Goal: Task Accomplishment & Management: Manage account settings

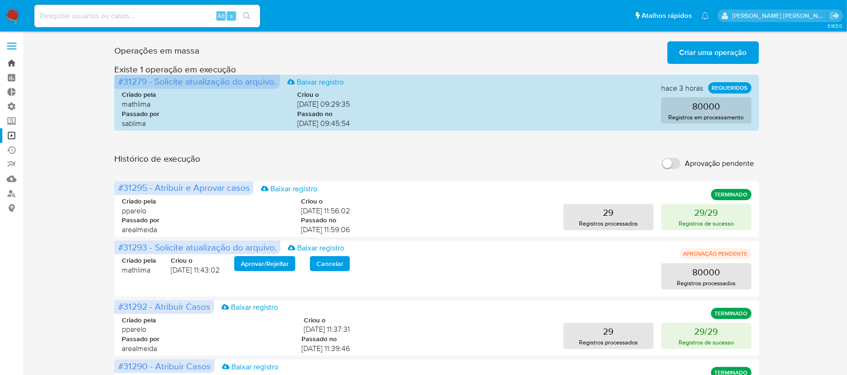
click at [12, 63] on link "Bandeja" at bounding box center [56, 63] width 112 height 15
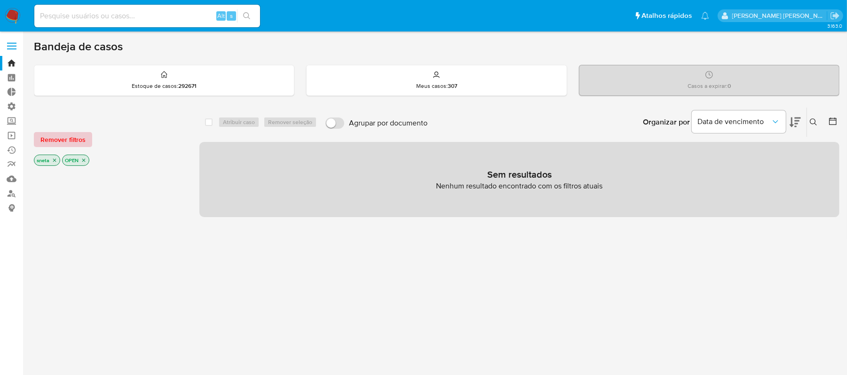
click at [67, 136] on span "Remover filtros" at bounding box center [62, 139] width 45 height 13
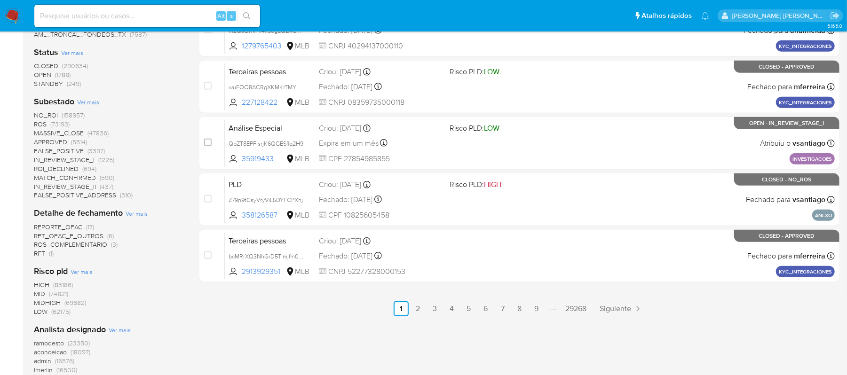
scroll to position [313, 0]
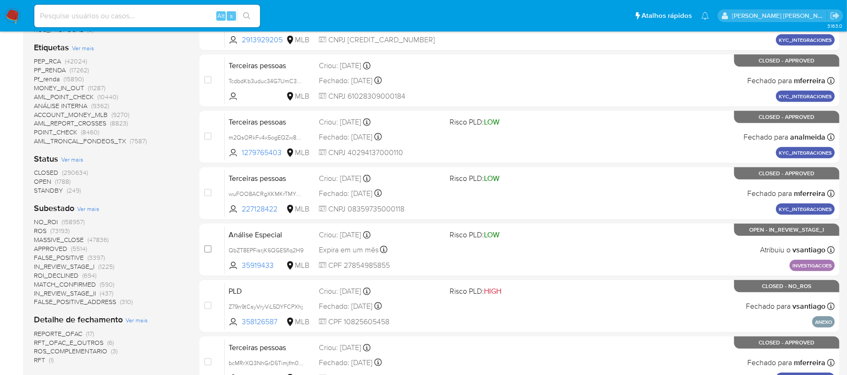
click at [45, 179] on span "OPEN" at bounding box center [42, 181] width 17 height 9
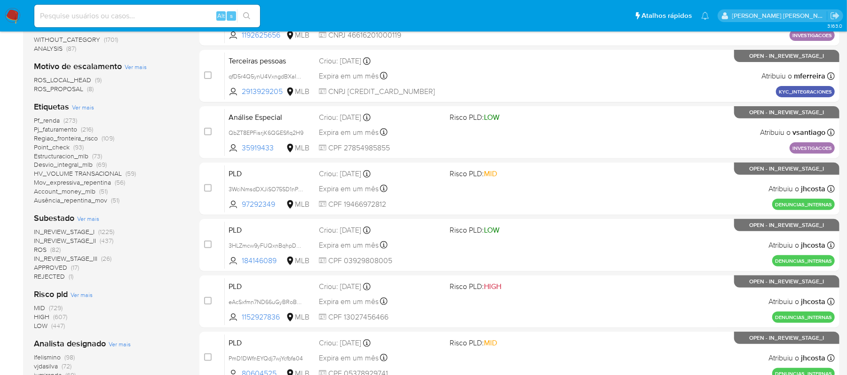
scroll to position [188, 0]
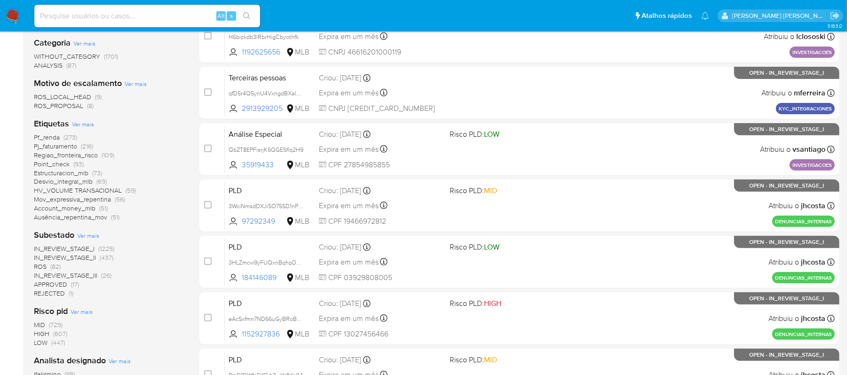
click at [40, 134] on span "Pf_renda" at bounding box center [47, 137] width 26 height 9
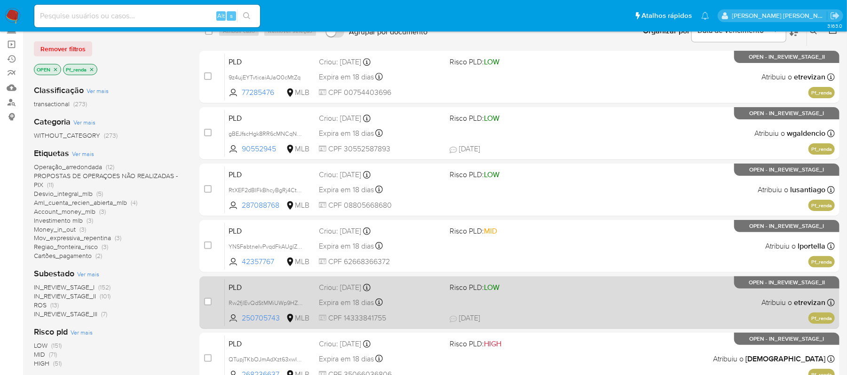
scroll to position [63, 0]
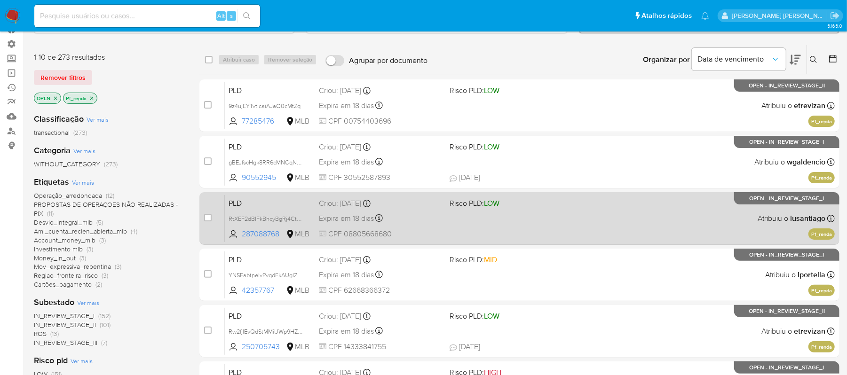
click at [332, 215] on span "Expira em 18 dias" at bounding box center [346, 219] width 55 height 10
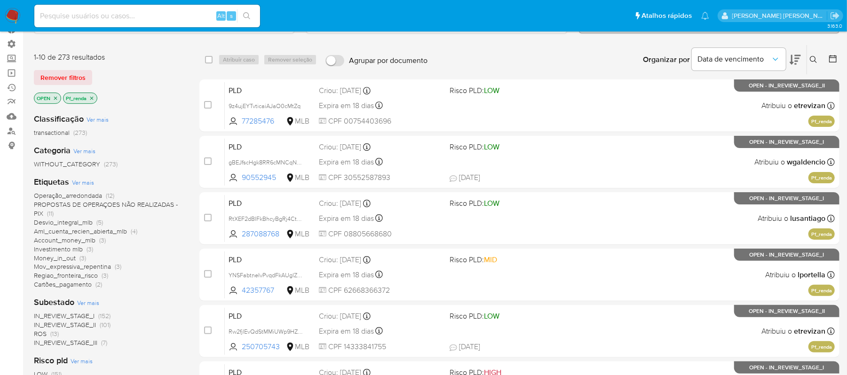
click at [71, 16] on input at bounding box center [147, 16] width 226 height 12
paste input "289043495"
type input "289043495"
click at [246, 12] on icon "search-icon" at bounding box center [246, 15] width 7 height 7
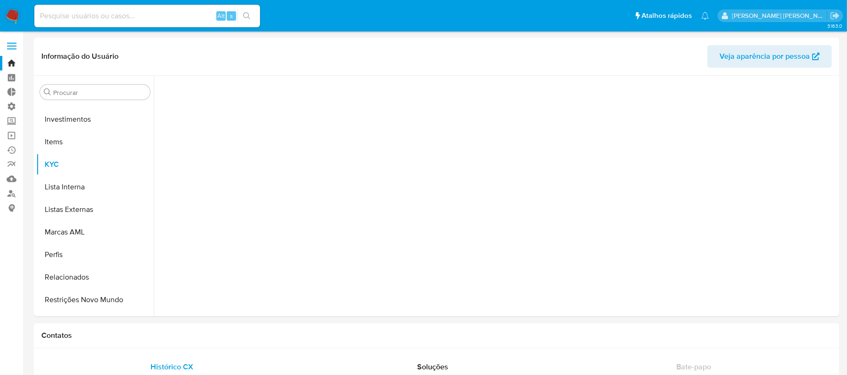
scroll to position [510, 0]
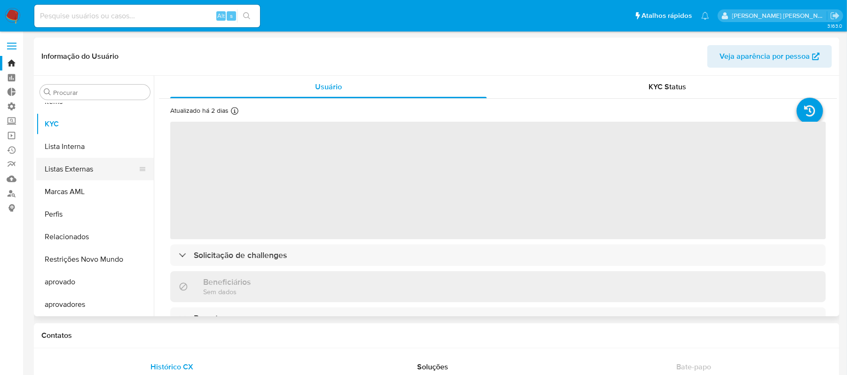
select select "10"
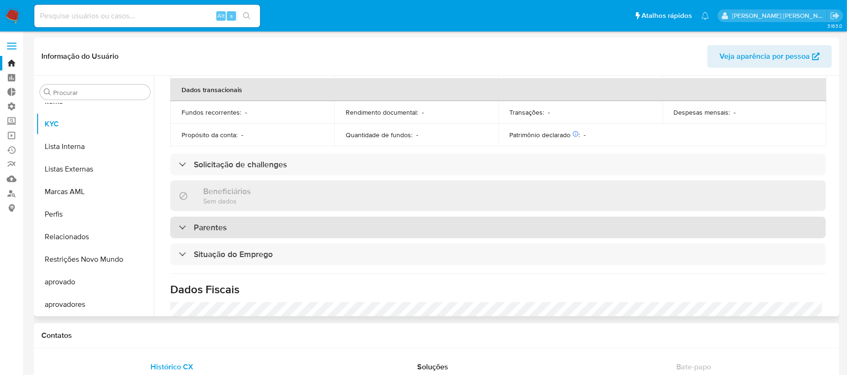
scroll to position [251, 0]
click at [191, 230] on div "Parentes" at bounding box center [203, 228] width 48 height 10
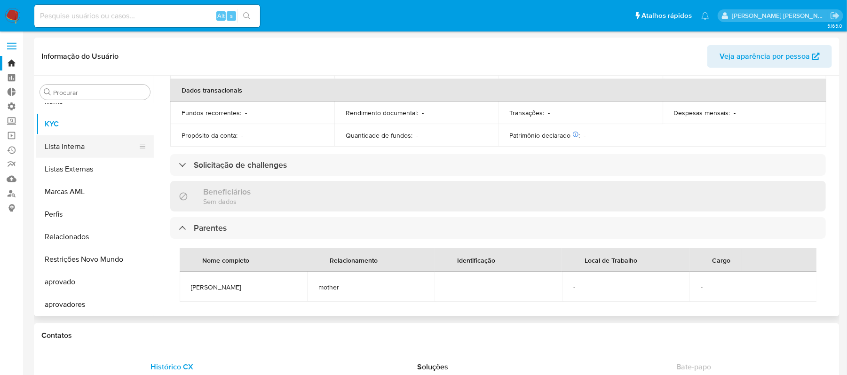
click at [76, 145] on button "Lista Interna" at bounding box center [91, 146] width 110 height 23
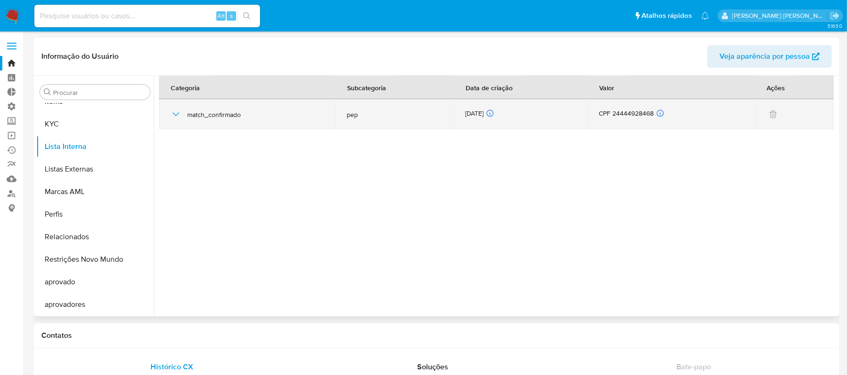
click at [172, 116] on icon "button" at bounding box center [175, 114] width 11 height 11
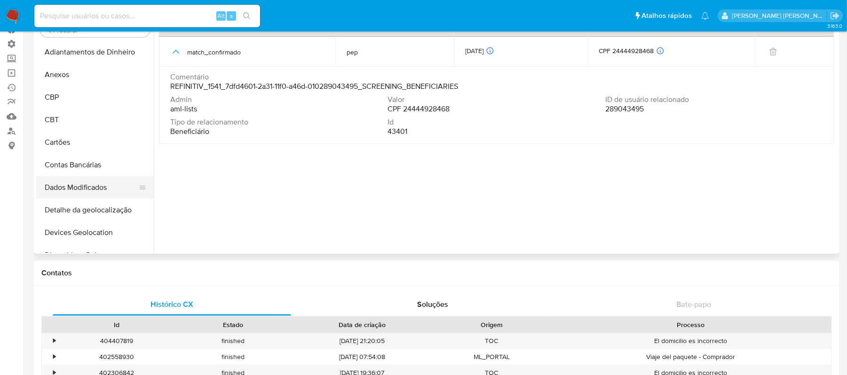
click at [89, 183] on button "Dados Modificados" at bounding box center [91, 187] width 110 height 23
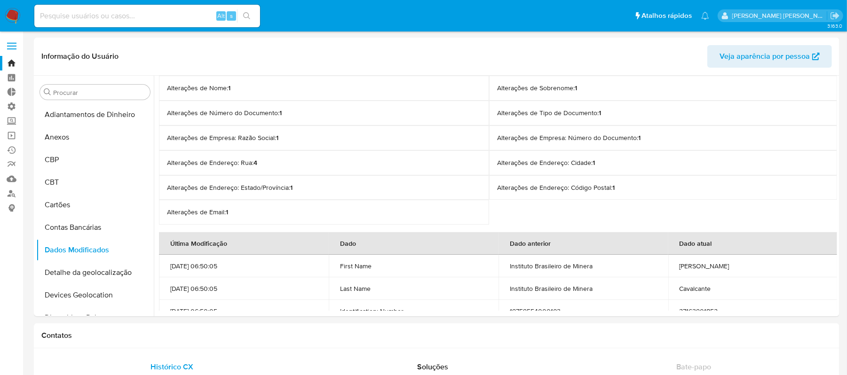
click at [8, 59] on link "Bandeja" at bounding box center [56, 63] width 112 height 15
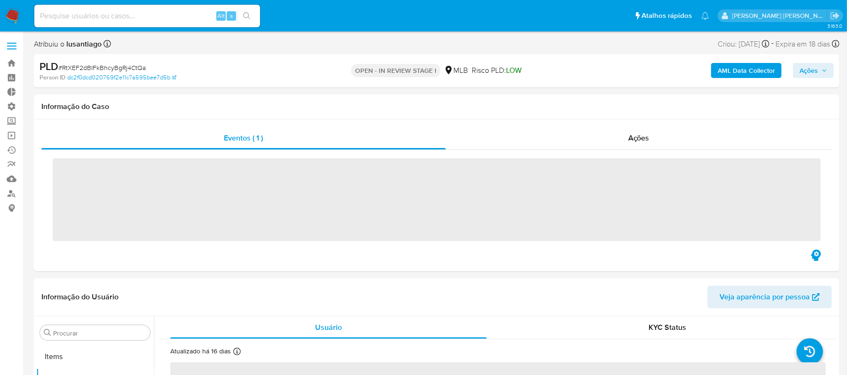
scroll to position [510, 0]
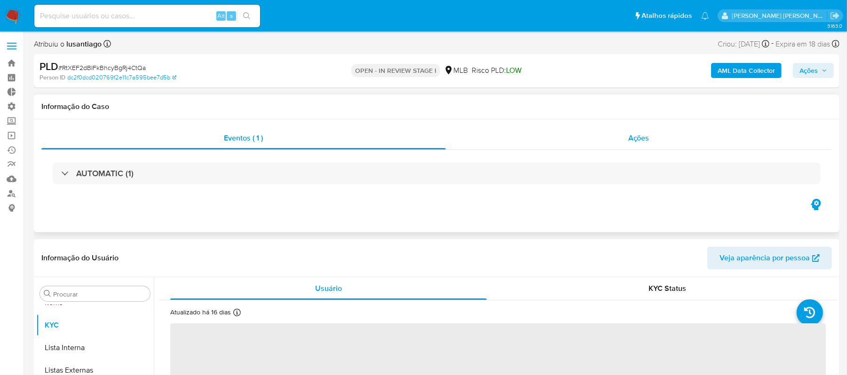
click at [651, 136] on div "Ações" at bounding box center [639, 138] width 387 height 23
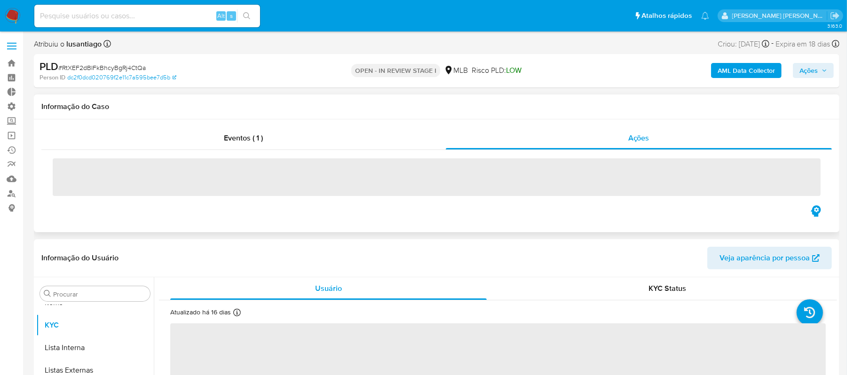
select select "10"
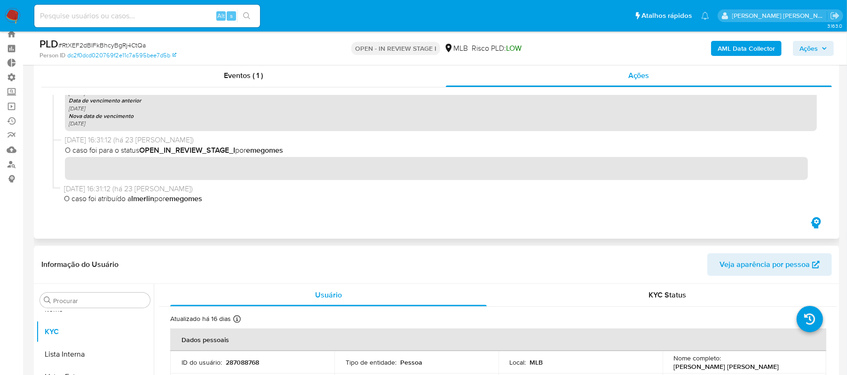
scroll to position [0, 0]
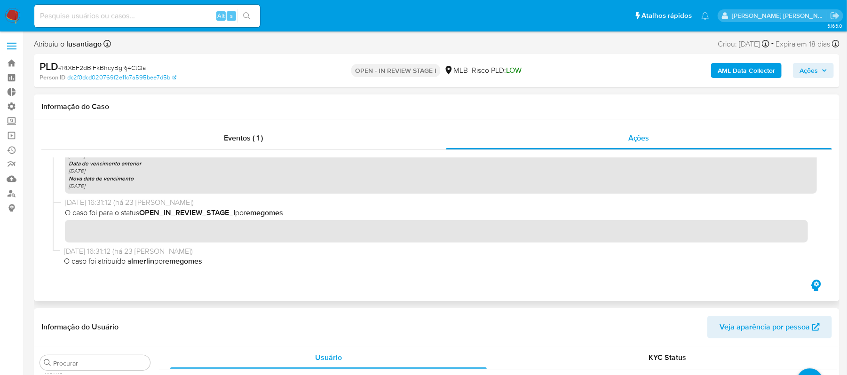
drag, startPoint x: 53, startPoint y: 249, endPoint x: 226, endPoint y: 278, distance: 175.0
click at [226, 278] on div at bounding box center [436, 214] width 791 height 128
click at [145, 277] on div at bounding box center [436, 214] width 791 height 128
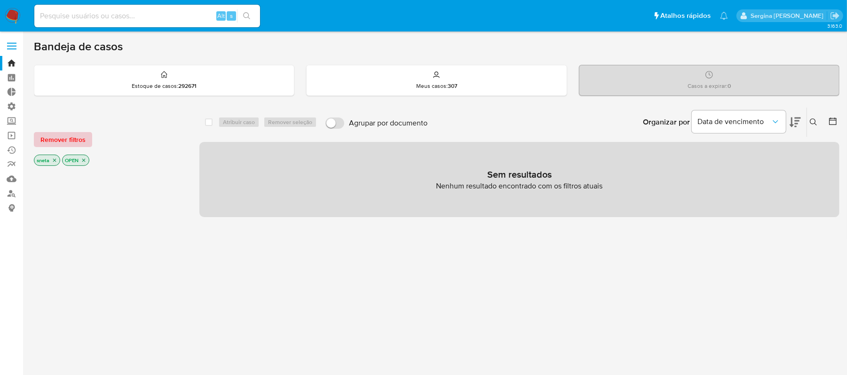
click at [60, 137] on span "Remover filtros" at bounding box center [62, 139] width 45 height 13
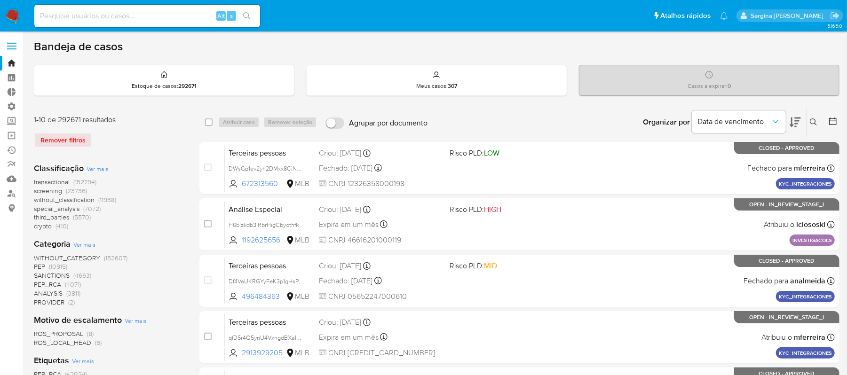
click at [60, 136] on div "Remover filtros" at bounding box center [109, 140] width 151 height 15
click at [60, 139] on div "Remover filtros" at bounding box center [109, 140] width 151 height 15
click at [74, 19] on input at bounding box center [147, 16] width 226 height 12
paste input "WwlD31J189Hiu8tqDrFATuZR"
type input "WwlD31J189Hiu8tqDrFATuZR"
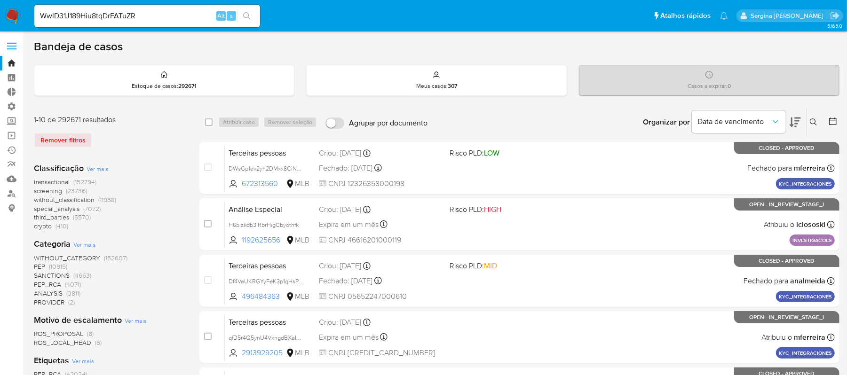
click at [246, 14] on icon "search-icon" at bounding box center [247, 16] width 8 height 8
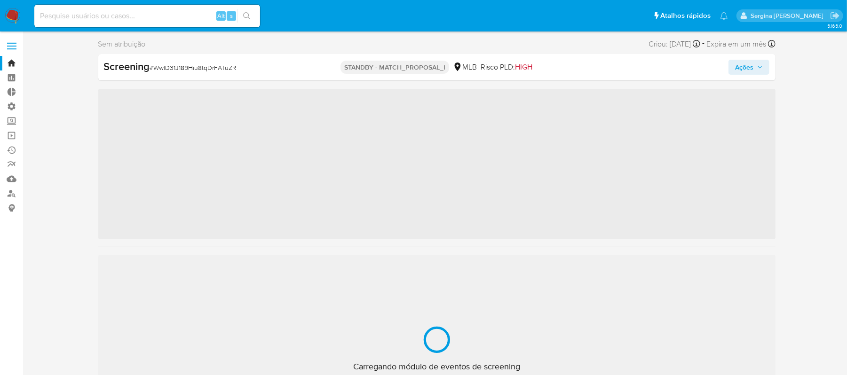
scroll to position [510, 0]
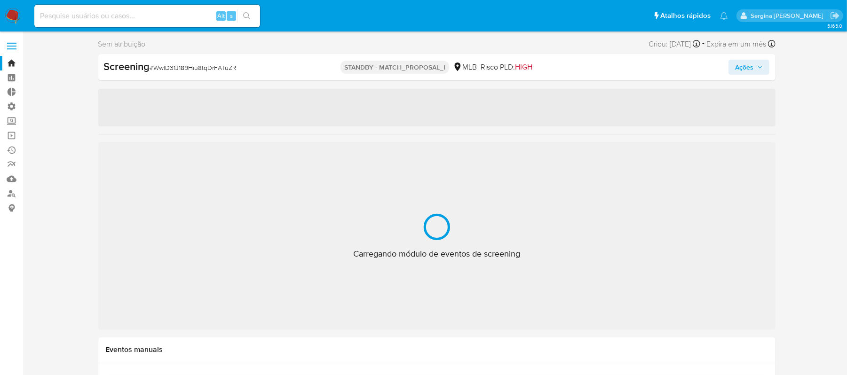
select select "10"
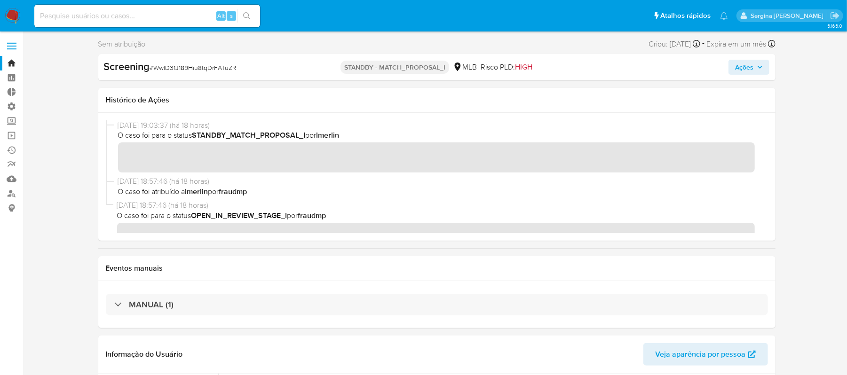
click at [761, 64] on icon "button" at bounding box center [760, 67] width 6 height 6
click at [759, 66] on icon "button" at bounding box center [760, 67] width 6 height 6
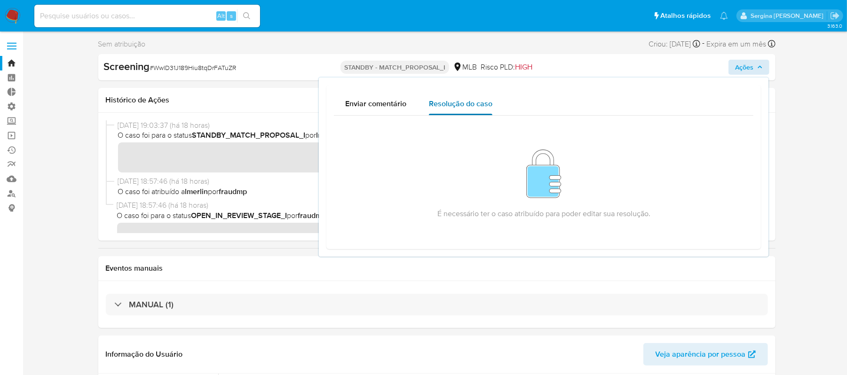
click at [458, 106] on span "Resolução do caso" at bounding box center [461, 103] width 64 height 11
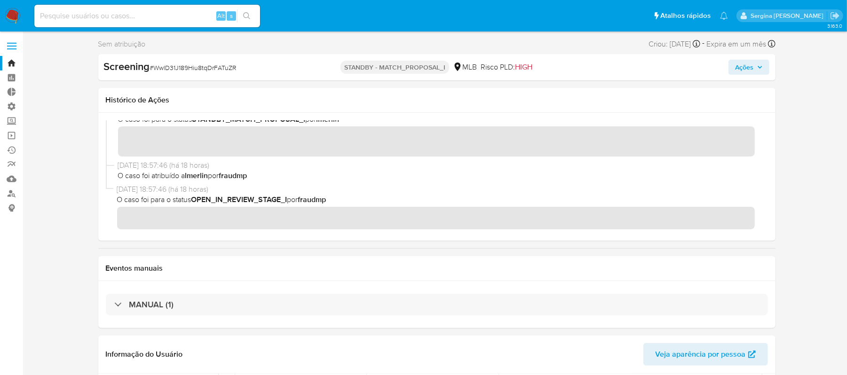
click at [740, 68] on span "Ações" at bounding box center [744, 67] width 18 height 15
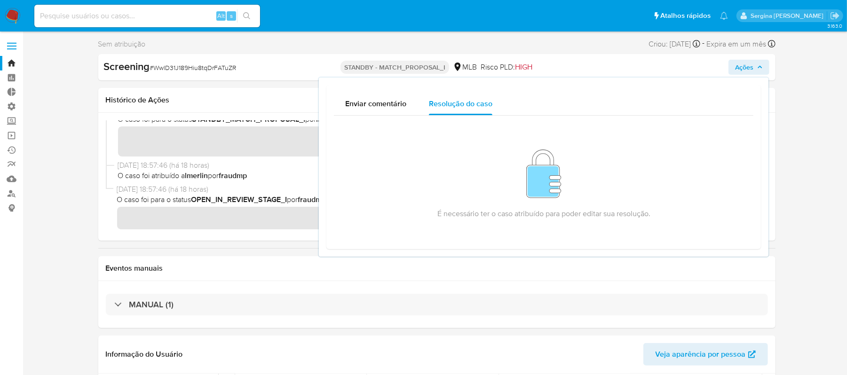
click at [238, 46] on div "Sem atribuição Asignado el: 08/10/2025 18:57:46 Criou: 08/10/2025 Criou: 08/10/…" at bounding box center [436, 46] width 677 height 16
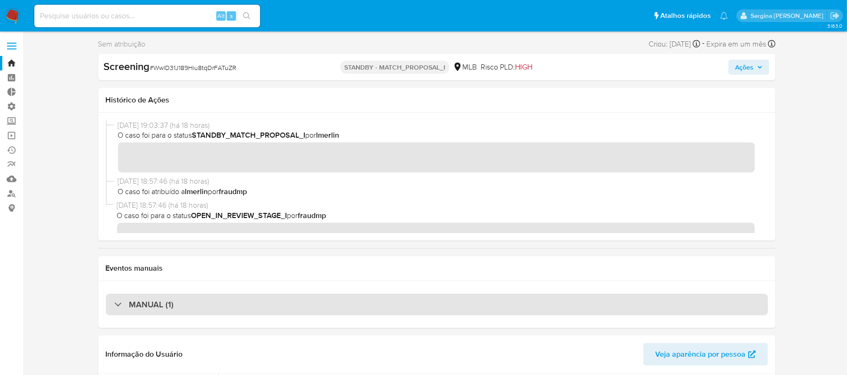
click at [122, 302] on div "MANUAL (1)" at bounding box center [144, 305] width 60 height 10
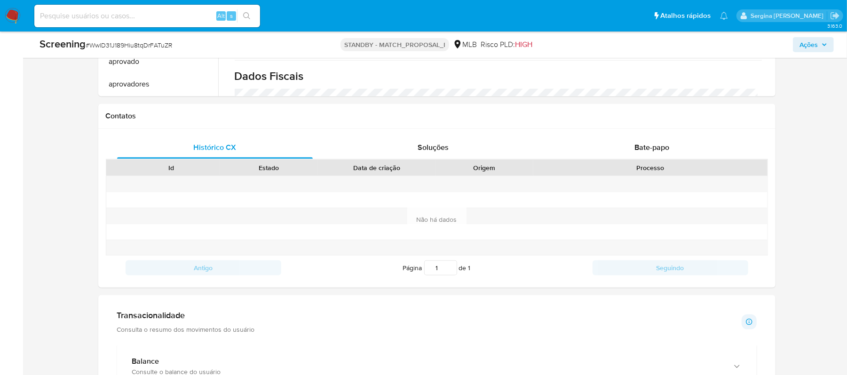
scroll to position [627, 0]
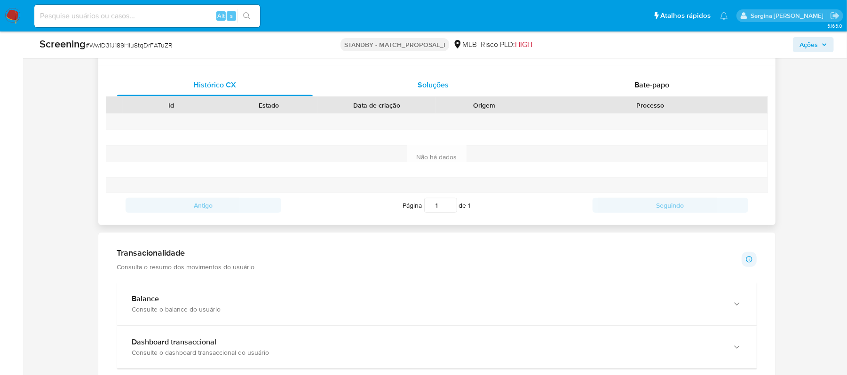
click at [437, 88] on span "Soluções" at bounding box center [433, 84] width 31 height 11
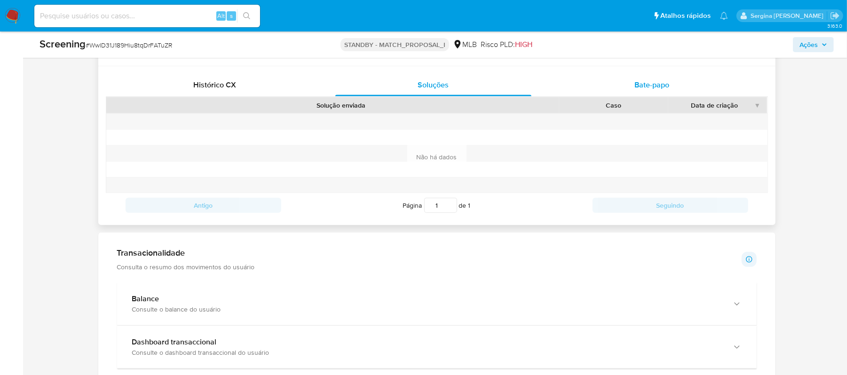
click at [647, 88] on span "Bate-papo" at bounding box center [652, 84] width 35 height 11
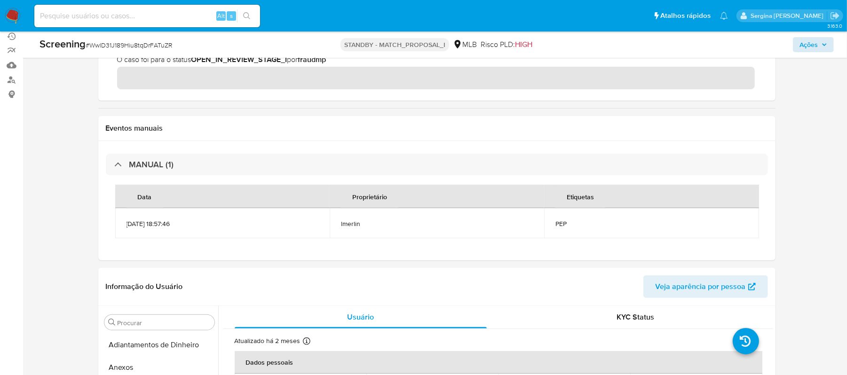
scroll to position [99, 0]
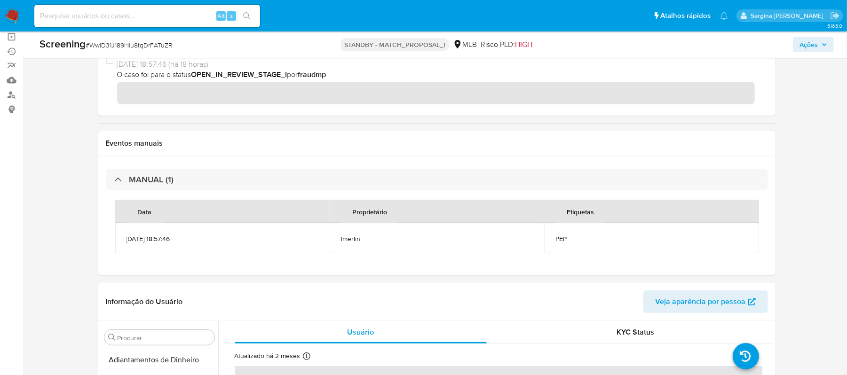
click at [800, 44] on span "Ações" at bounding box center [809, 44] width 18 height 15
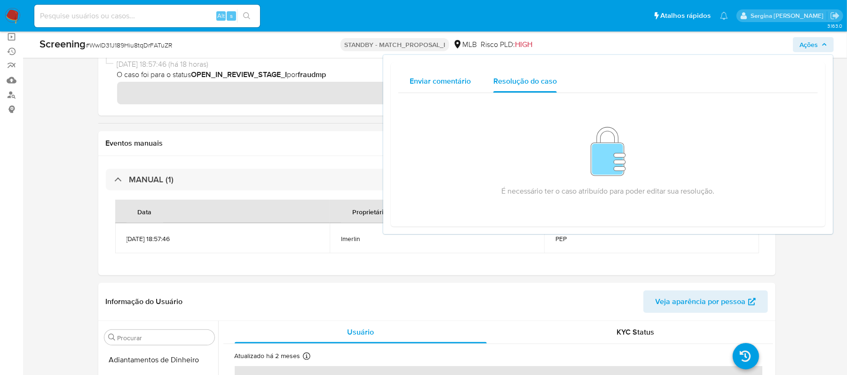
click at [435, 78] on span "Enviar comentário" at bounding box center [440, 81] width 61 height 11
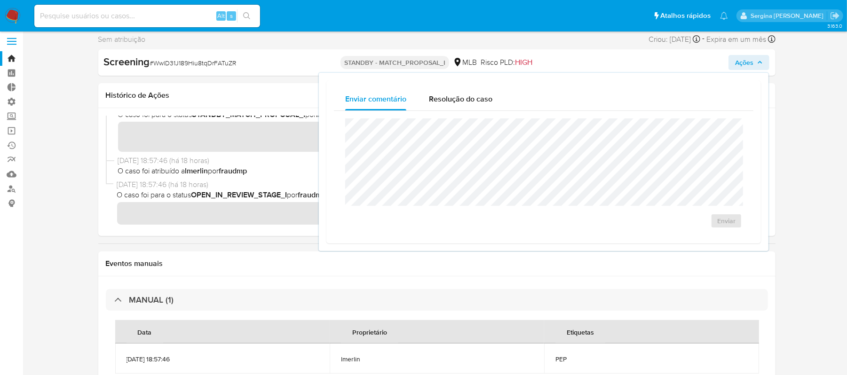
scroll to position [0, 0]
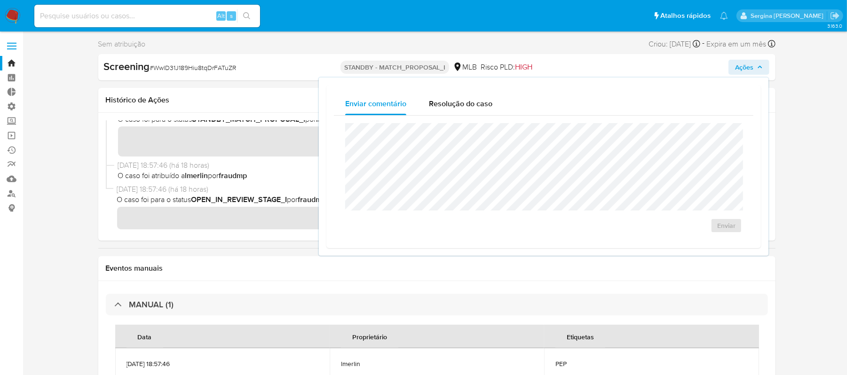
click at [745, 68] on span "Ações" at bounding box center [744, 67] width 18 height 15
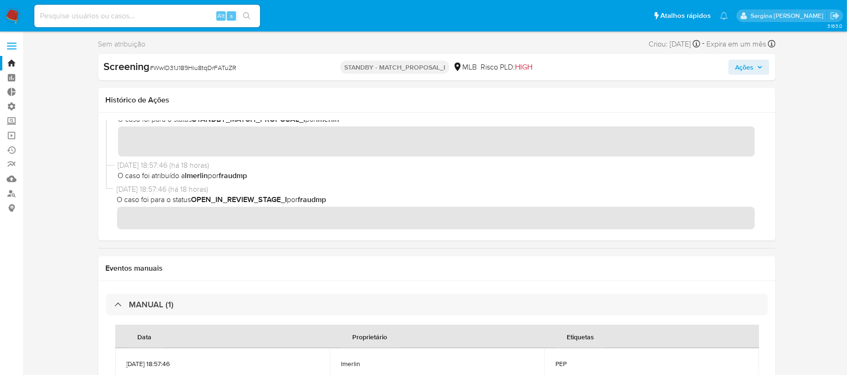
click at [744, 64] on span "Ações" at bounding box center [744, 67] width 18 height 15
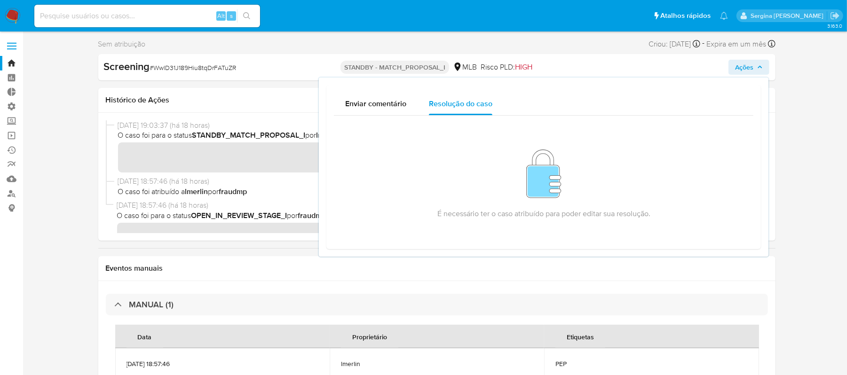
click at [217, 103] on h1 "Histórico de Ações" at bounding box center [437, 99] width 662 height 9
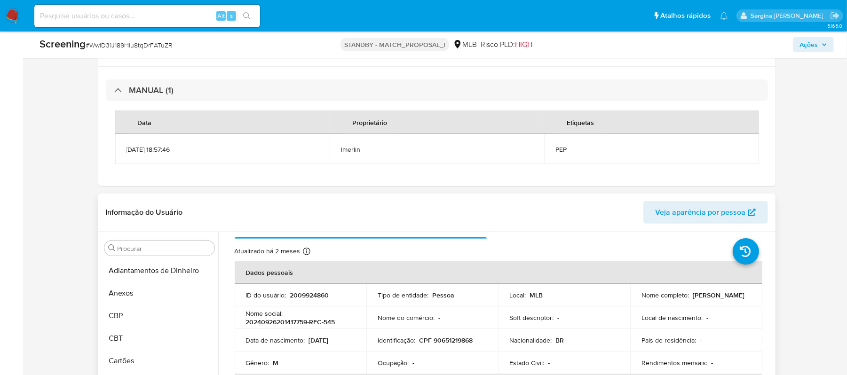
scroll to position [63, 0]
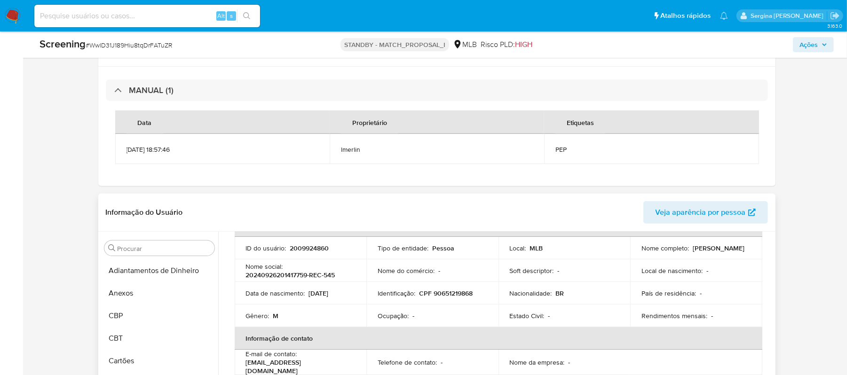
click at [728, 204] on span "Veja aparência por pessoa" at bounding box center [701, 212] width 90 height 23
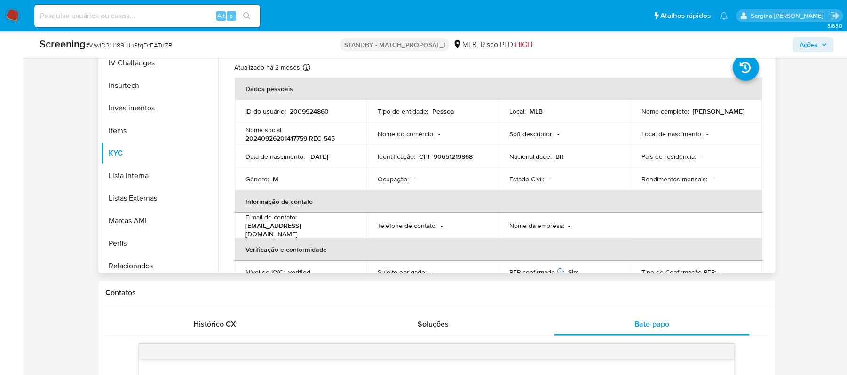
scroll to position [439, 0]
click at [160, 182] on button "Lista Interna" at bounding box center [156, 174] width 110 height 23
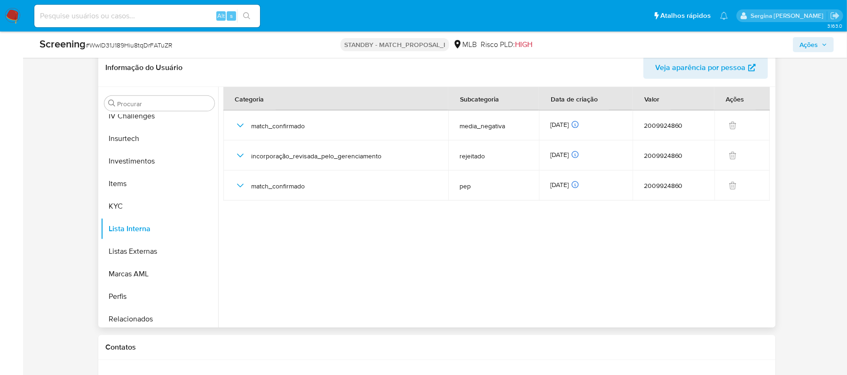
scroll to position [262, 0]
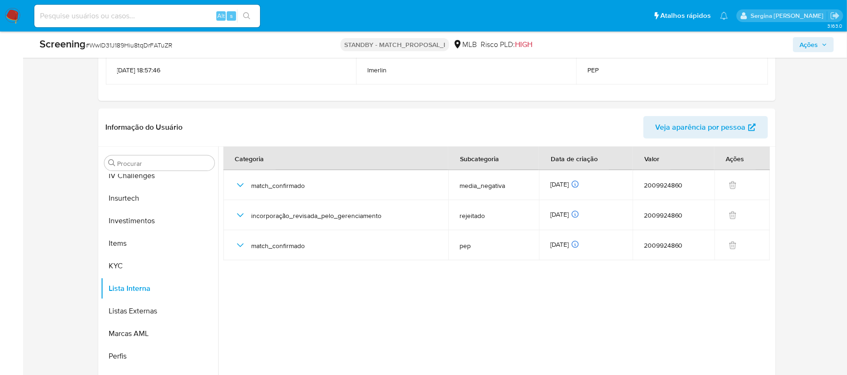
click at [806, 44] on span "Ações" at bounding box center [809, 44] width 18 height 15
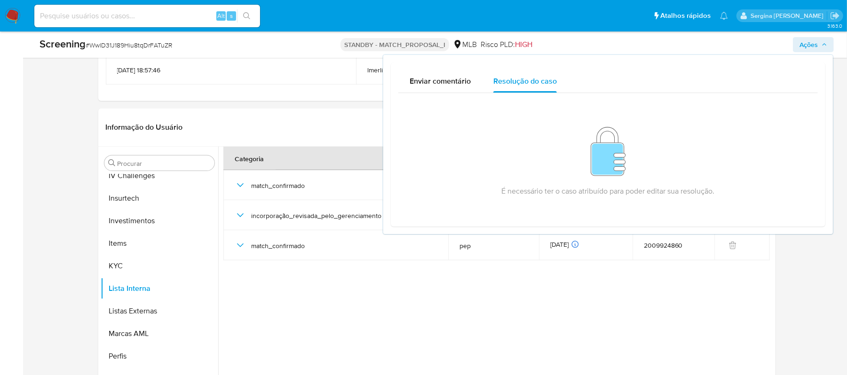
click at [510, 149] on div "É necessário ter o caso atribuído para poder editar sua resolução." at bounding box center [608, 159] width 397 height 103
click at [525, 147] on div "É necessário ter o caso atribuído para poder editar sua resolução." at bounding box center [608, 159] width 397 height 103
click at [237, 53] on div "Screening # WwlD31J189Hiu8tqDrFATuZR STANDBY - MATCH_PROPOSAL_I MLB Risco PLD: …" at bounding box center [437, 45] width 806 height 26
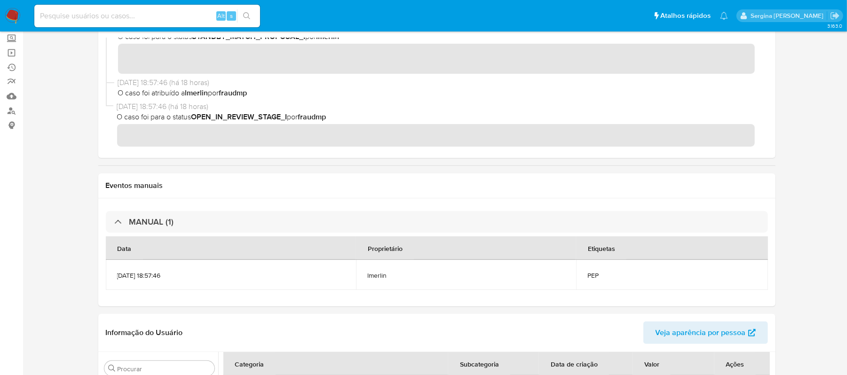
scroll to position [0, 0]
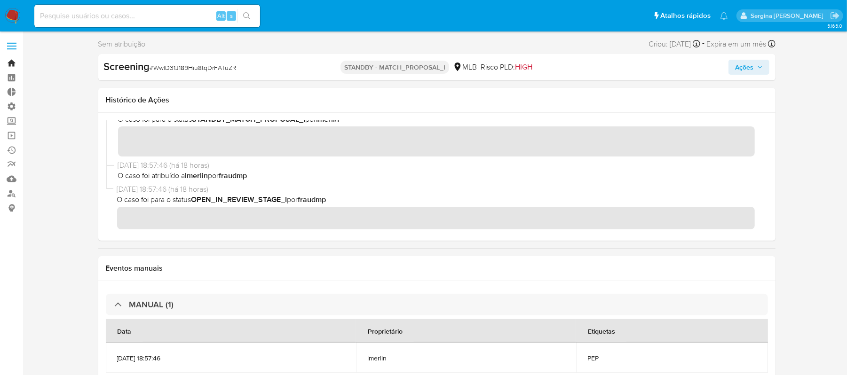
click at [5, 61] on link "Bandeja" at bounding box center [56, 63] width 112 height 15
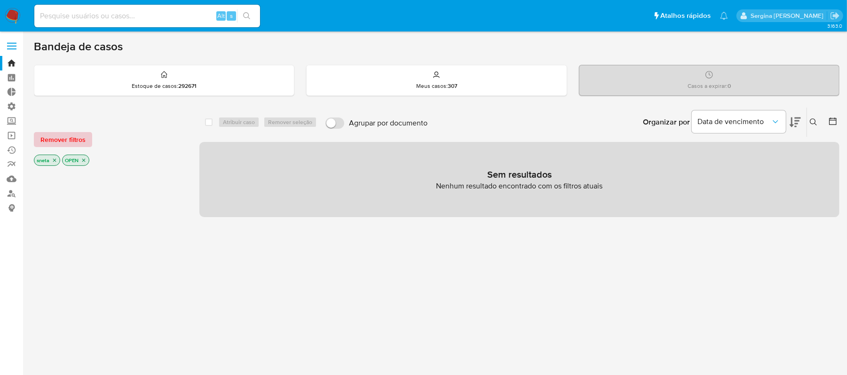
click at [66, 135] on span "Remover filtros" at bounding box center [62, 139] width 45 height 13
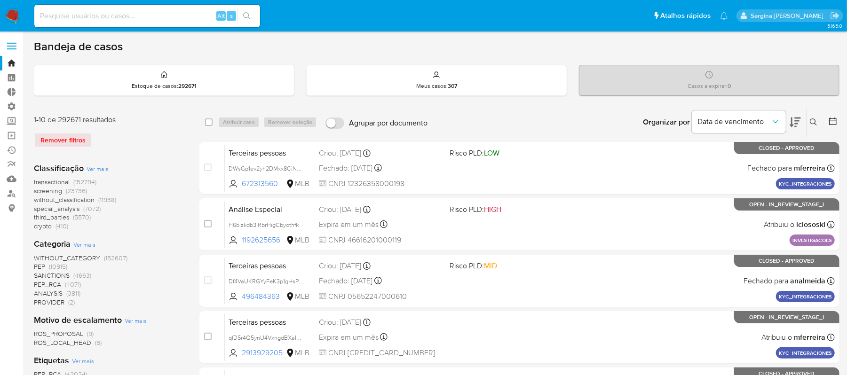
click at [812, 121] on icon at bounding box center [814, 123] width 8 height 8
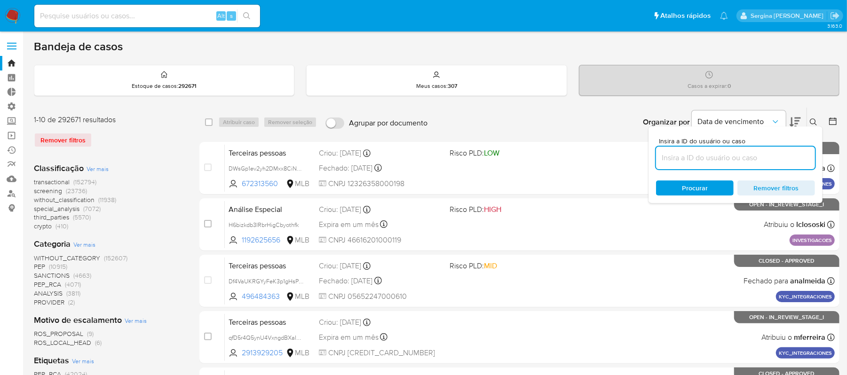
click at [695, 159] on input at bounding box center [735, 158] width 159 height 12
type input "WwlD31J189Hiu8tqDrFATuZR"
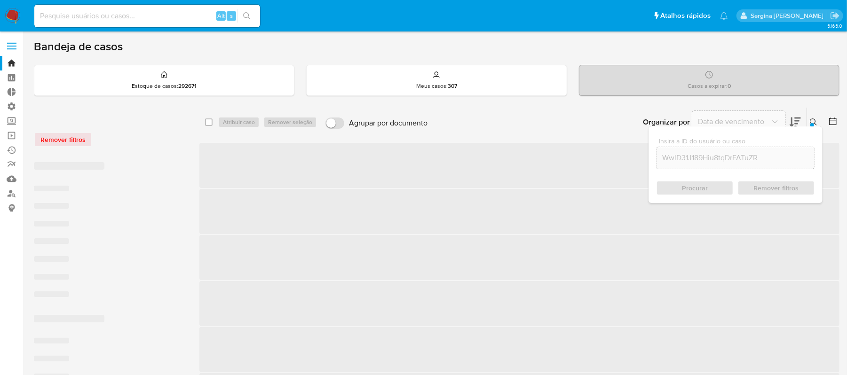
click at [683, 188] on div "Procurar Remover filtros" at bounding box center [735, 188] width 159 height 15
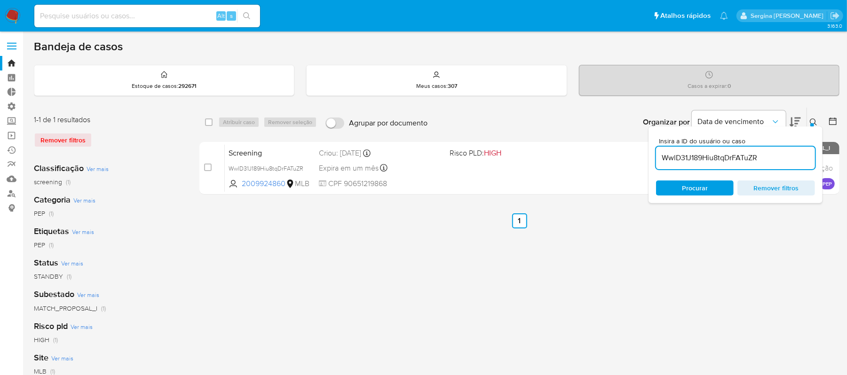
click at [703, 242] on div "select-all-cases-checkbox Atribuir caso Remover seleção Agrupar por documento O…" at bounding box center [519, 313] width 640 height 413
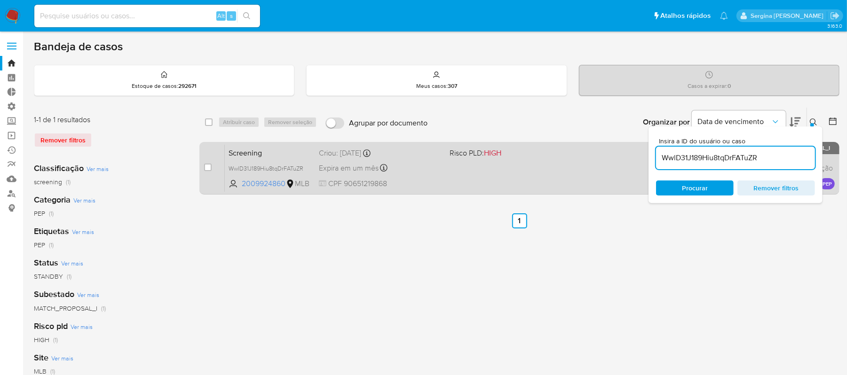
click at [561, 166] on div "Screening WwlD31J189Hiu8tqDrFATuZR 2009924860 MLB Risco PLD: HIGH Criou: 08/10/…" at bounding box center [530, 168] width 610 height 48
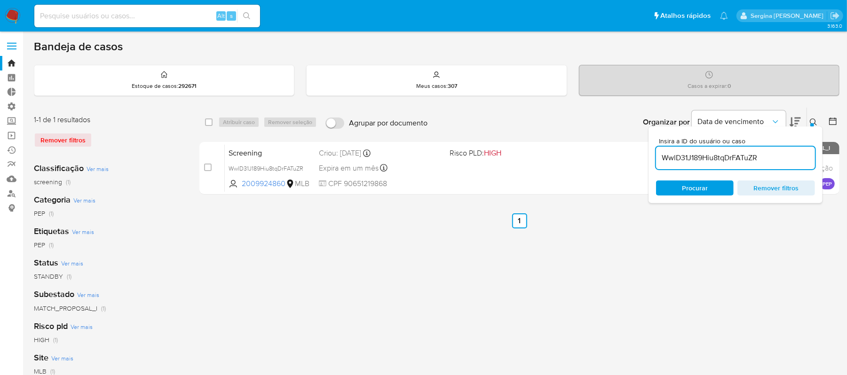
click at [751, 249] on div "select-all-cases-checkbox Atribuir caso Remover seleção Agrupar por documento O…" at bounding box center [519, 313] width 640 height 413
click at [821, 104] on div "Bandeja de casos Estoque de casos : 292671 Meus casos : 307 Casos a expirar : 0…" at bounding box center [437, 280] width 806 height 481
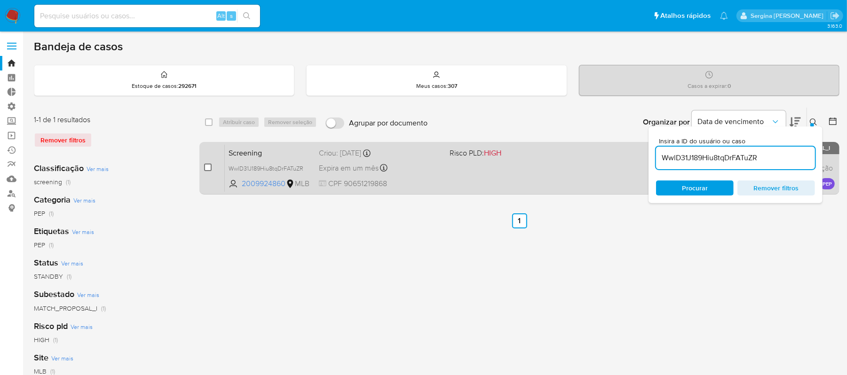
click at [206, 165] on input "checkbox" at bounding box center [208, 168] width 8 height 8
checkbox input "true"
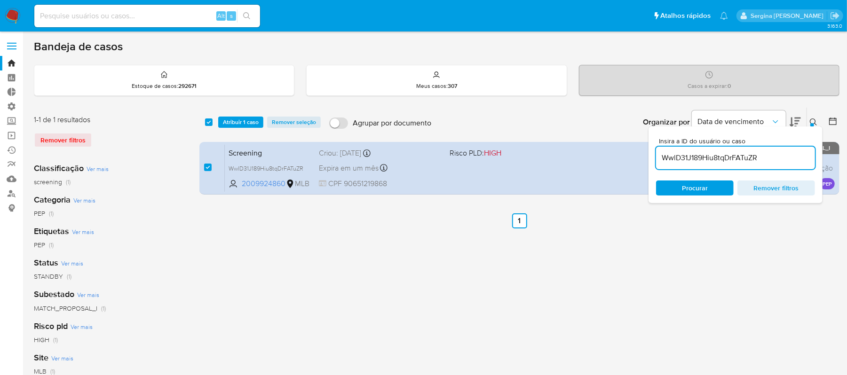
drag, startPoint x: 714, startPoint y: 286, endPoint x: 697, endPoint y: 281, distance: 17.7
click at [714, 286] on div "select-all-cases-checkbox Atribuir 1 caso Remover seleção Agrupar por documento…" at bounding box center [519, 313] width 640 height 413
click at [691, 281] on div "select-all-cases-checkbox Atribuir 1 caso Remover seleção Agrupar por documento…" at bounding box center [519, 313] width 640 height 413
click at [747, 128] on div "Insira a ID do usuário ou caso WwlD31J189Hiu8tqDrFATuZR Procurar Remover filtros" at bounding box center [736, 165] width 174 height 77
click at [736, 127] on div "Insira a ID do usuário ou caso WwlD31J189Hiu8tqDrFATuZR Procurar Remover filtros" at bounding box center [736, 165] width 174 height 77
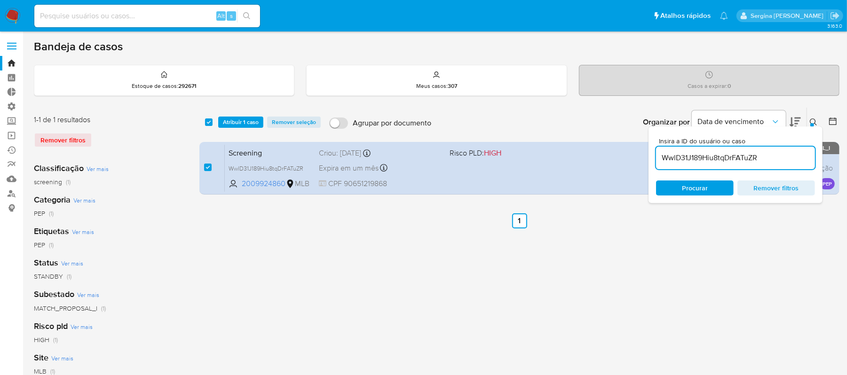
click at [776, 91] on div "Casos a expirar : 0" at bounding box center [710, 80] width 260 height 30
click at [802, 194] on span "Remover filtros" at bounding box center [776, 188] width 64 height 13
click at [776, 139] on span "Insira a ID do usuário ou caso" at bounding box center [738, 141] width 159 height 7
click at [776, 152] on input at bounding box center [735, 158] width 159 height 12
click at [778, 138] on span "Insira a ID do usuário ou caso" at bounding box center [738, 141] width 159 height 7
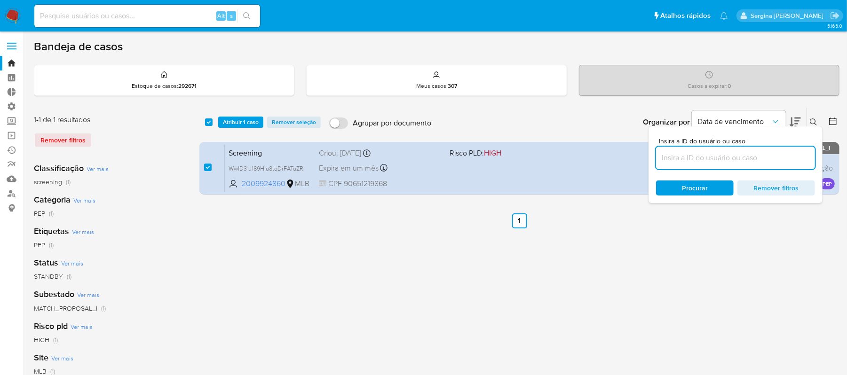
click at [778, 152] on input at bounding box center [735, 158] width 159 height 12
click at [791, 55] on div "Bandeja de casos Estoque de casos : 292671 Meus casos : 307 Casos a expirar : 0…" at bounding box center [437, 280] width 806 height 481
click at [392, 275] on div "select-all-cases-checkbox Atribuir 1 caso Remover seleção Agrupar por documento…" at bounding box center [519, 313] width 640 height 413
click at [399, 273] on div "select-all-cases-checkbox Atribuir 1 caso Remover seleção Agrupar por documento…" at bounding box center [519, 313] width 640 height 413
drag, startPoint x: 732, startPoint y: 201, endPoint x: 397, endPoint y: 279, distance: 344.3
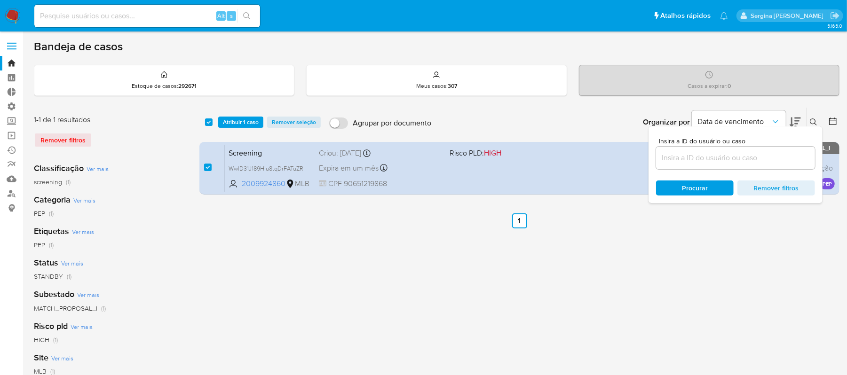
click at [392, 281] on div "select-all-cases-checkbox Atribuir 1 caso Remover seleção Agrupar por documento…" at bounding box center [519, 313] width 640 height 413
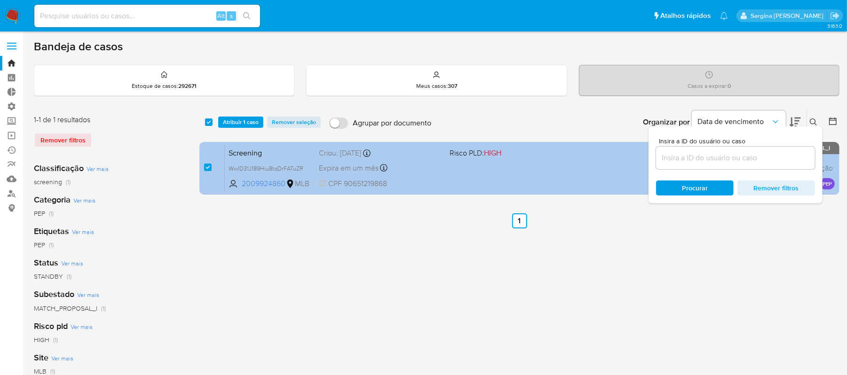
click at [832, 177] on div "Screening WwlD31J189Hiu8tqDrFATuZR 2009924860 MLB Risco PLD: HIGH Criou: 08/10/…" at bounding box center [530, 168] width 610 height 48
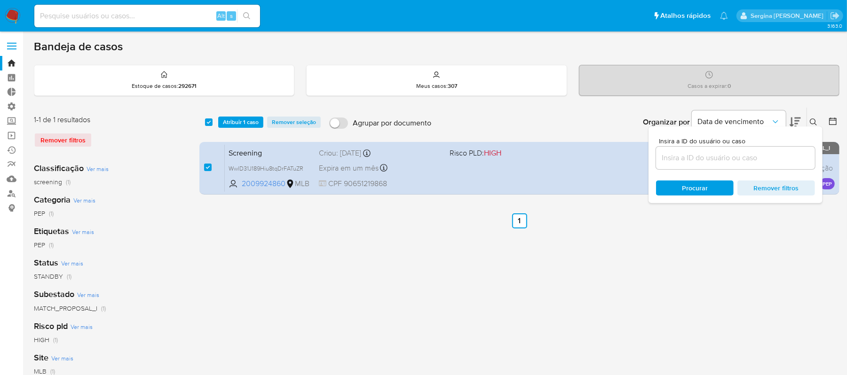
click at [689, 190] on span "Procurar" at bounding box center [695, 188] width 26 height 15
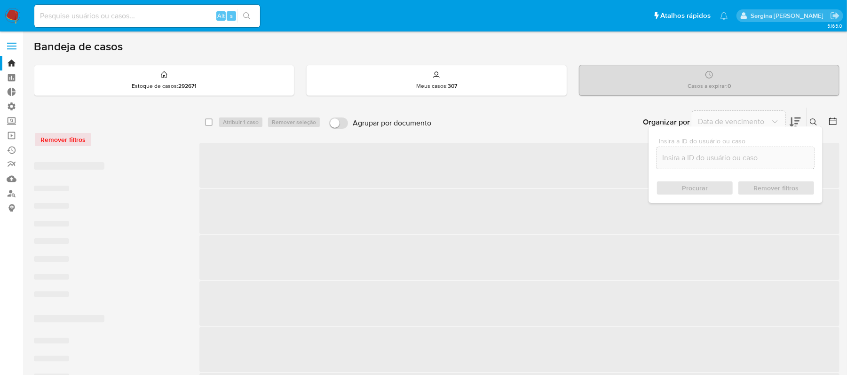
click at [798, 188] on span "Remover filtros" at bounding box center [776, 188] width 64 height 13
checkbox input "false"
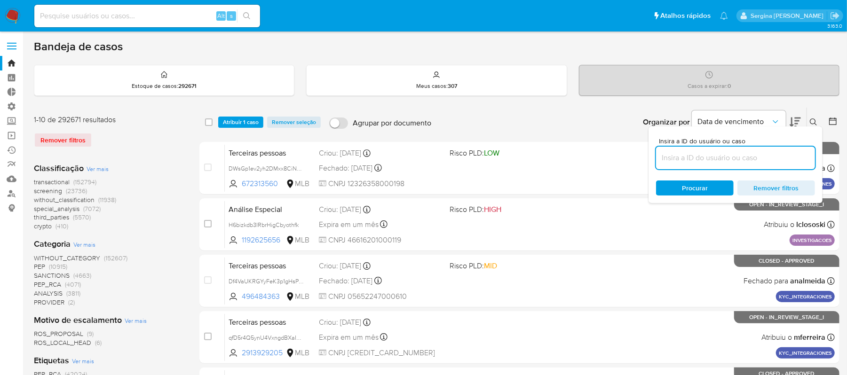
click at [697, 159] on input at bounding box center [735, 158] width 159 height 12
type input "WwlD31J189Hiu8tqDrFATuZR"
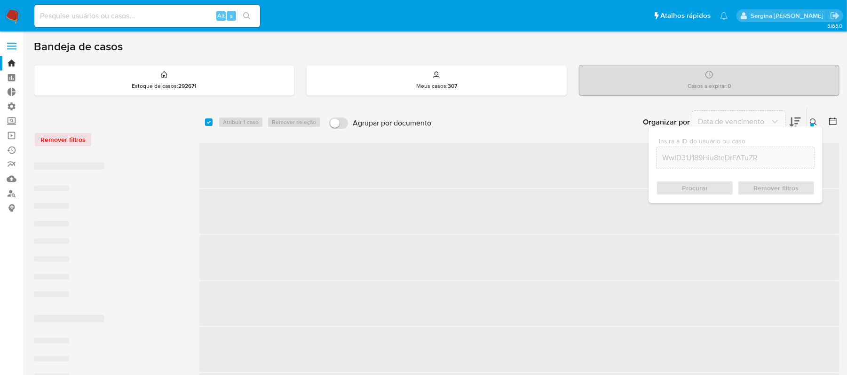
checkbox input "true"
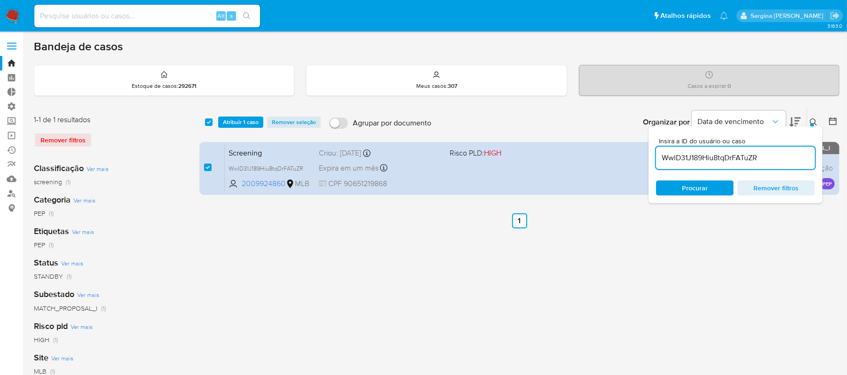
click at [298, 258] on div "select-all-cases-checkbox Atribuir 1 caso Remover seleção Agrupar por documento…" at bounding box center [519, 313] width 640 height 413
click at [827, 103] on div "Bandeja de casos Estoque de casos : 292671 Meus casos : 307 Casos a expirar : 0…" at bounding box center [437, 280] width 806 height 481
click at [676, 121] on b "Organizar por" at bounding box center [666, 122] width 47 height 13
click at [678, 119] on b "Organizar por" at bounding box center [666, 122] width 47 height 13
click at [678, 120] on b "Organizar por" at bounding box center [666, 122] width 47 height 13
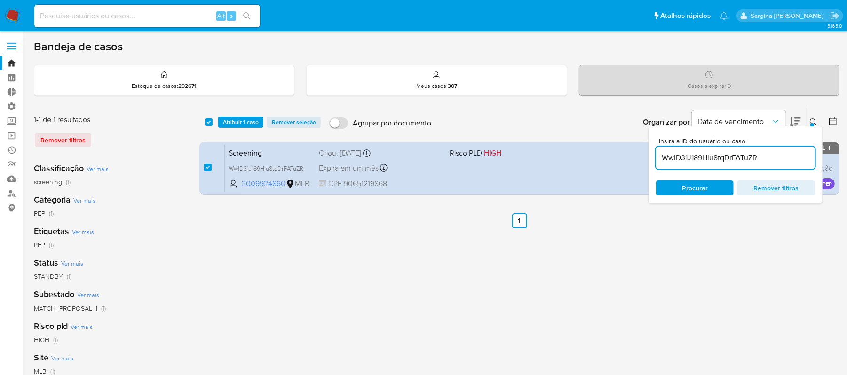
drag, startPoint x: 827, startPoint y: 192, endPoint x: 470, endPoint y: 276, distance: 366.1
click at [470, 276] on div "select-all-cases-checkbox Atribuir 1 caso Remover seleção Agrupar por documento…" at bounding box center [519, 313] width 640 height 413
click at [695, 191] on span "Procurar" at bounding box center [695, 188] width 26 height 15
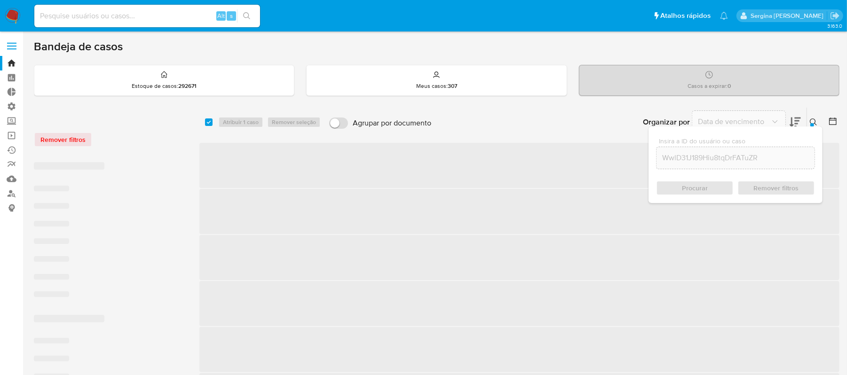
click at [574, 264] on span "‌" at bounding box center [519, 257] width 640 height 45
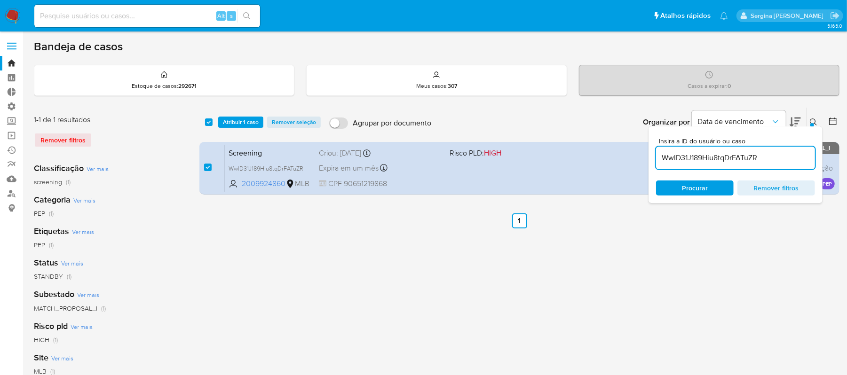
click at [795, 121] on icon at bounding box center [795, 122] width 11 height 11
click at [650, 115] on div "Organizar por Data de vencimento" at bounding box center [720, 122] width 171 height 29
click at [659, 118] on b "Organizar por" at bounding box center [666, 122] width 47 height 13
click at [661, 118] on b "Organizar por" at bounding box center [666, 122] width 47 height 13
drag, startPoint x: 763, startPoint y: 142, endPoint x: 770, endPoint y: 142, distance: 7.1
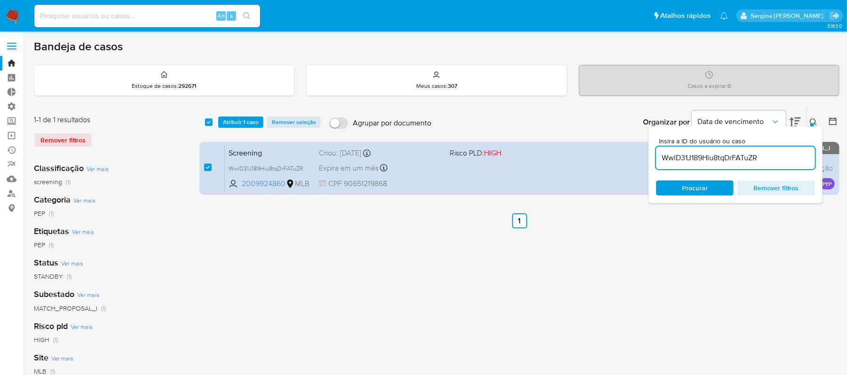
click at [770, 142] on div "Insira a ID do usuário ou caso WwlD31J189Hiu8tqDrFATuZR Procurar Remover filtros" at bounding box center [736, 165] width 174 height 77
click at [770, 142] on span "Insira a ID do usuário ou caso" at bounding box center [738, 141] width 159 height 7
click at [770, 152] on input "WwlD31J189Hiu8tqDrFATuZR" at bounding box center [735, 158] width 159 height 12
click at [770, 142] on span "Insira a ID do usuário ou caso" at bounding box center [738, 141] width 159 height 7
click at [770, 152] on input "WwlD31J189Hiu8tqDrFATuZR" at bounding box center [735, 158] width 159 height 12
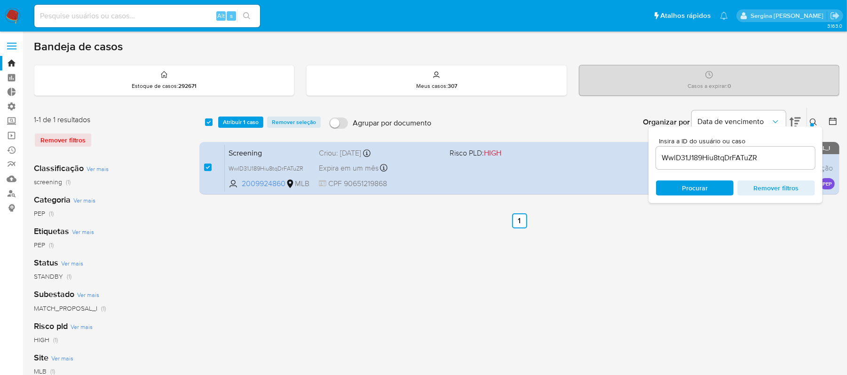
click at [672, 194] on span "Procurar" at bounding box center [695, 188] width 64 height 13
drag, startPoint x: 675, startPoint y: 213, endPoint x: 675, endPoint y: 247, distance: 34.4
click at [675, 221] on div "select-all-cases-checkbox Atribuir 1 caso Remover seleção Agrupar por documento…" at bounding box center [519, 313] width 640 height 413
click at [837, 121] on icon at bounding box center [832, 121] width 9 height 9
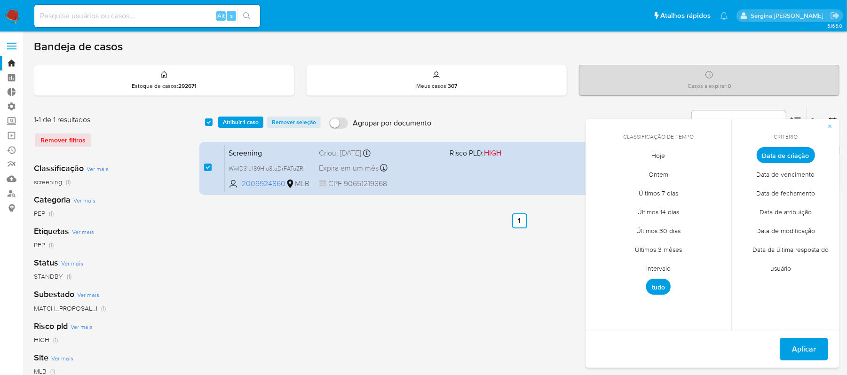
click at [550, 273] on div "select-all-cases-checkbox Atribuir 1 caso Remover seleção Agrupar por documento…" at bounding box center [519, 313] width 640 height 413
click at [397, 253] on div "select-all-cases-checkbox Atribuir 1 caso Remover seleção Agrupar por documento…" at bounding box center [519, 313] width 640 height 413
click at [740, 97] on div "Bandeja de casos Estoque de casos : 292671 Meus casos : 307 Casos a expirar : 0…" at bounding box center [437, 280] width 806 height 481
click at [100, 209] on div "PEP (1)" at bounding box center [109, 213] width 151 height 9
click at [143, 161] on div "Classificação Ver mais screening (1) Categoria Ver mais PEP (1) Etiquetas Ver m…" at bounding box center [109, 315] width 151 height 320
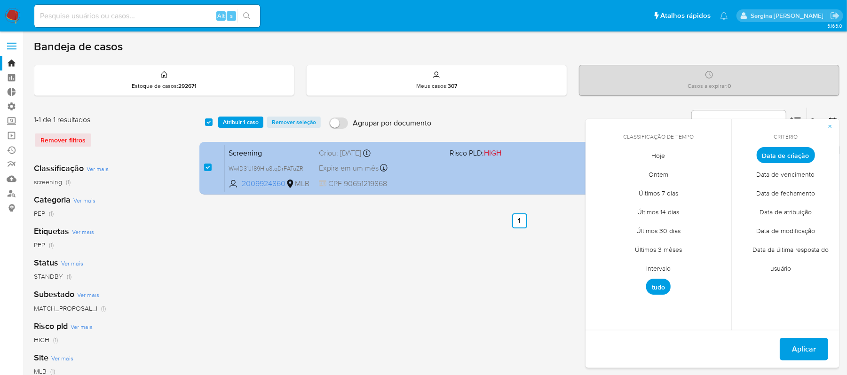
click at [291, 152] on span "Screening" at bounding box center [270, 152] width 83 height 12
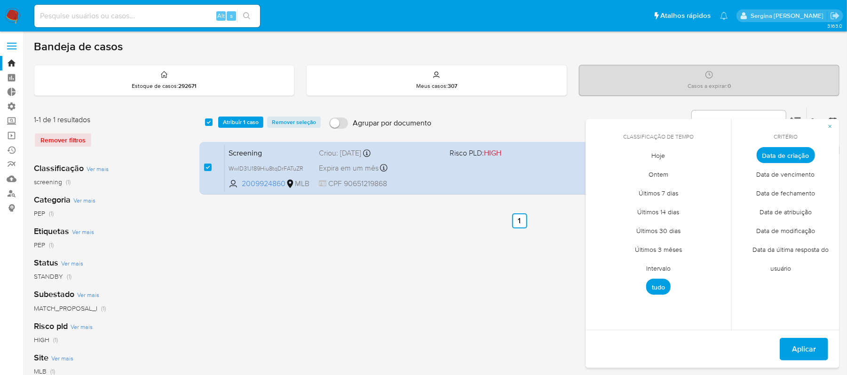
click at [431, 324] on div "select-all-cases-checkbox Atribuir 1 caso Remover seleção Agrupar por documento…" at bounding box center [519, 313] width 640 height 413
drag, startPoint x: 644, startPoint y: 326, endPoint x: 489, endPoint y: 340, distance: 155.4
click at [489, 340] on div "select-all-cases-checkbox Atribuir 1 caso Remover seleção Agrupar por documento…" at bounding box center [519, 313] width 640 height 413
click at [683, 330] on div "Aplicar" at bounding box center [713, 349] width 254 height 38
drag, startPoint x: 683, startPoint y: 330, endPoint x: 473, endPoint y: 347, distance: 211.4
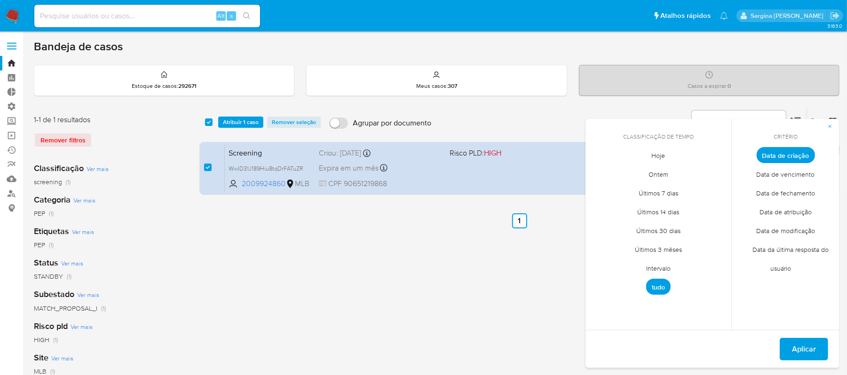
click at [471, 347] on div "select-all-cases-checkbox Atribuir 1 caso Remover seleção Agrupar por documento…" at bounding box center [519, 313] width 640 height 413
click at [604, 131] on div "Classificação de tempo Hoje Ontem Últimos 7 dias Últimos 14 dias Últimos 30 dia…" at bounding box center [659, 225] width 146 height 212
click at [820, 93] on div "Casos a expirar : 0" at bounding box center [710, 80] width 260 height 30
click at [836, 113] on div "Classificação de tempo octubre 2025 octubre 2025 lun lunes mar martes mié miérc…" at bounding box center [831, 122] width 17 height 29
click at [833, 125] on icon "button" at bounding box center [830, 127] width 6 height 6
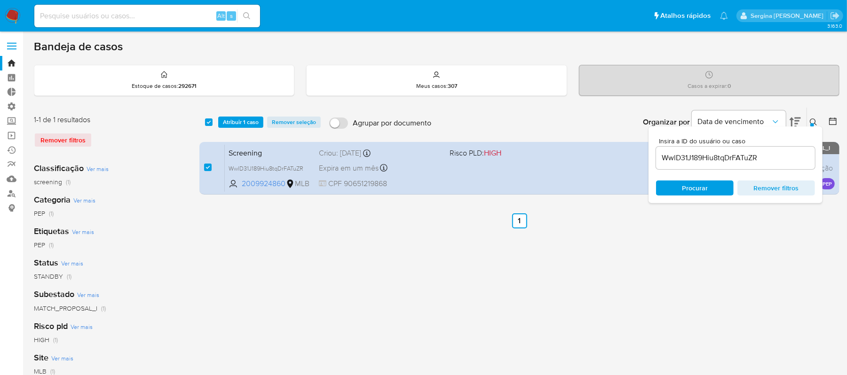
click at [760, 273] on div "select-all-cases-checkbox Atribuir 1 caso Remover seleção Agrupar por documento…" at bounding box center [519, 313] width 640 height 413
click at [817, 132] on div "Insira a ID do usuário ou caso WwlD31J189Hiu8tqDrFATuZR Procurar Remover filtros" at bounding box center [736, 165] width 174 height 77
click at [766, 188] on span "Remover filtros" at bounding box center [776, 188] width 64 height 13
click at [629, 303] on div "select-all-cases-checkbox Atribuir 1 caso Remover seleção Agrupar por documento…" at bounding box center [519, 313] width 640 height 413
click at [751, 255] on div "select-all-cases-checkbox Atribuir 1 caso Remover seleção Agrupar por documento…" at bounding box center [519, 313] width 640 height 413
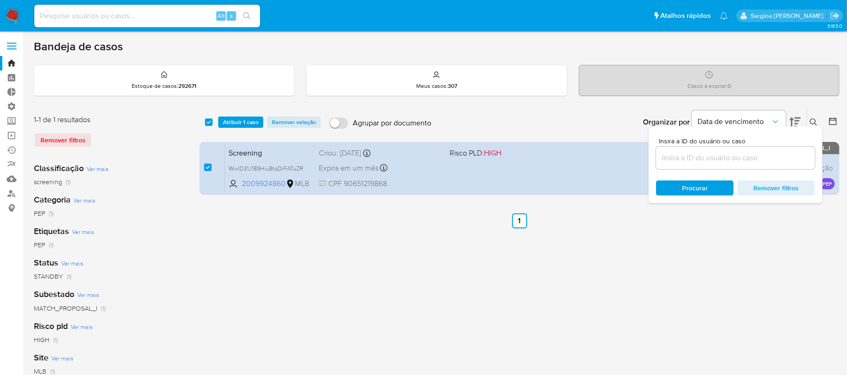
drag, startPoint x: 666, startPoint y: 136, endPoint x: 764, endPoint y: 296, distance: 188.1
click at [766, 309] on div "select-all-cases-checkbox Atribuir 1 caso Remover seleção Agrupar por documento…" at bounding box center [519, 313] width 640 height 413
click at [683, 127] on div "Insira a ID do usuário ou caso Procurar Remover filtros" at bounding box center [736, 165] width 174 height 77
drag, startPoint x: 683, startPoint y: 126, endPoint x: 682, endPoint y: 132, distance: 6.2
click at [682, 133] on div "Insira a ID do usuário ou caso Procurar Remover filtros" at bounding box center [736, 165] width 174 height 77
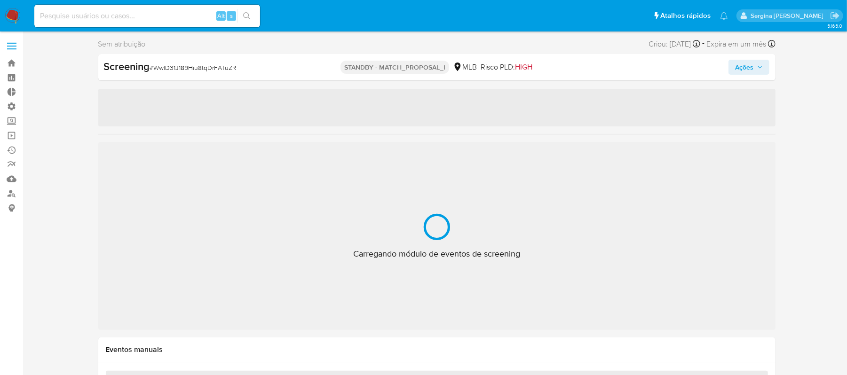
scroll to position [510, 0]
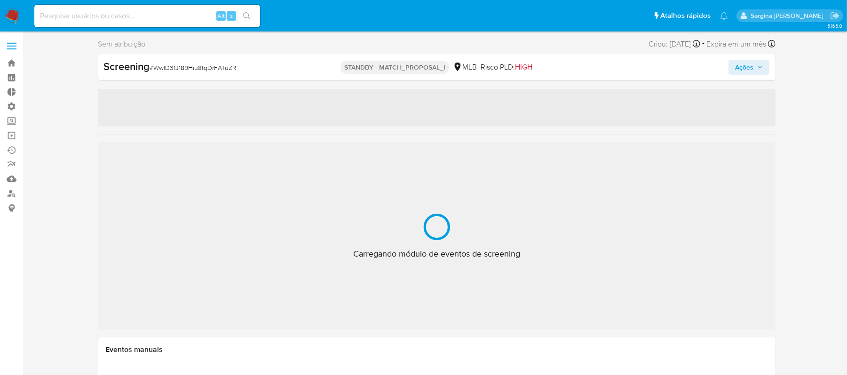
select select "10"
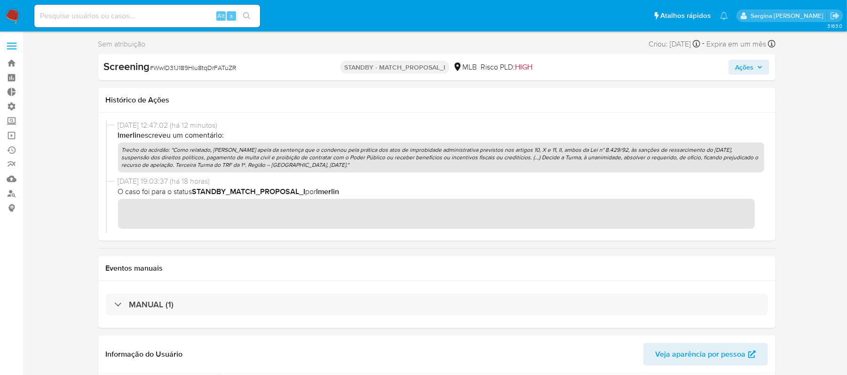
click at [747, 68] on span "Ações" at bounding box center [744, 67] width 18 height 15
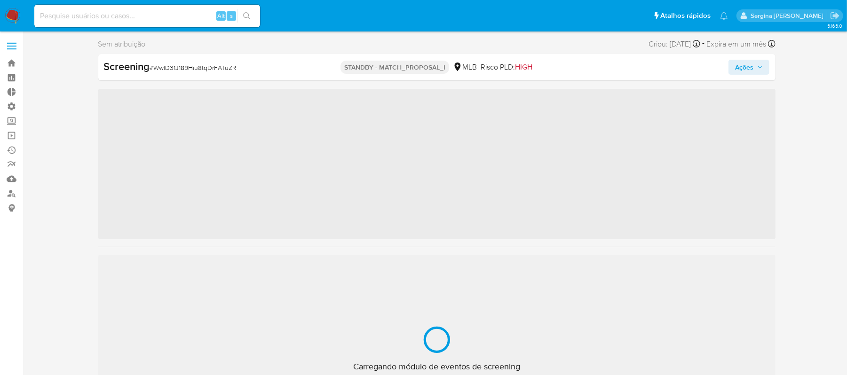
scroll to position [510, 0]
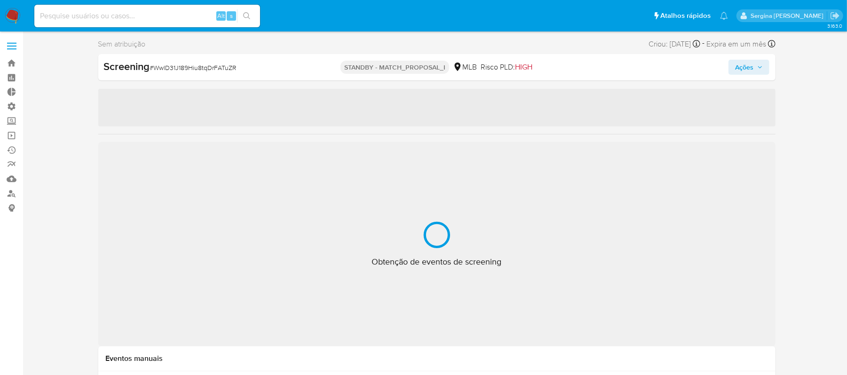
select select "10"
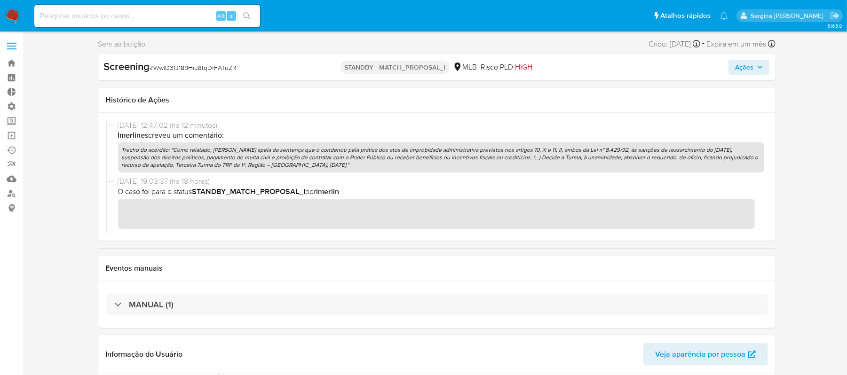
click at [759, 69] on icon "button" at bounding box center [760, 67] width 6 height 6
click at [759, 71] on span "Ações" at bounding box center [749, 67] width 28 height 13
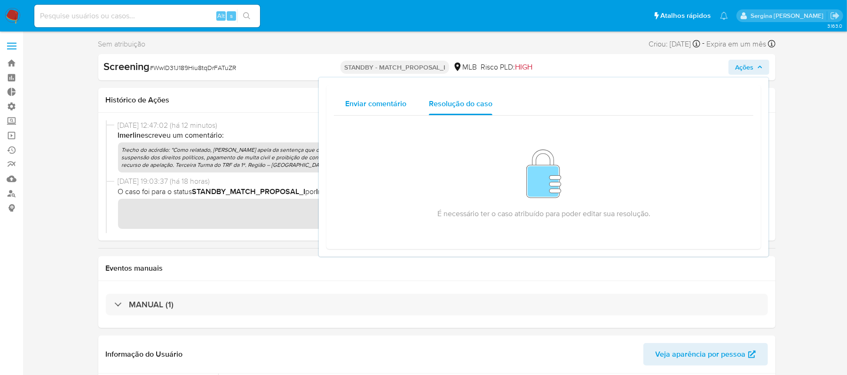
click at [375, 113] on div "Enviar comentário" at bounding box center [375, 104] width 61 height 23
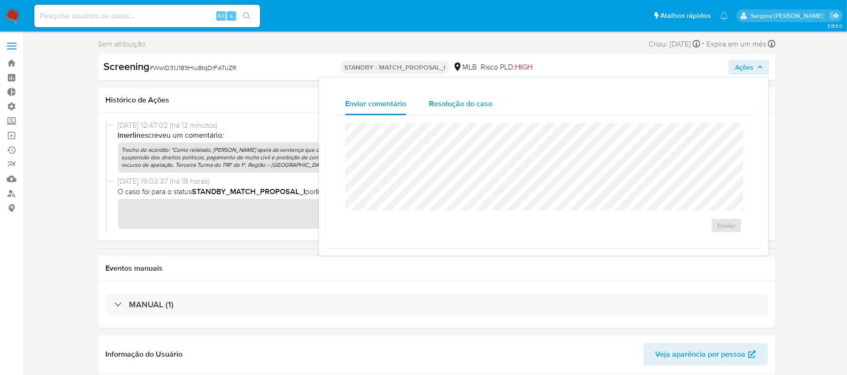
click at [448, 108] on span "Resolução do caso" at bounding box center [461, 103] width 64 height 11
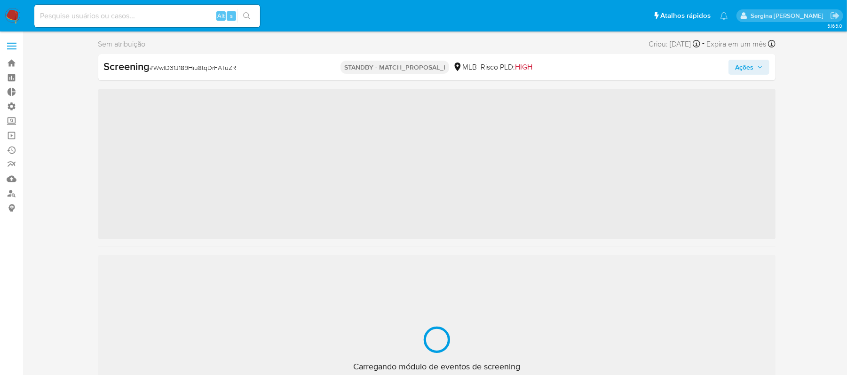
scroll to position [510, 0]
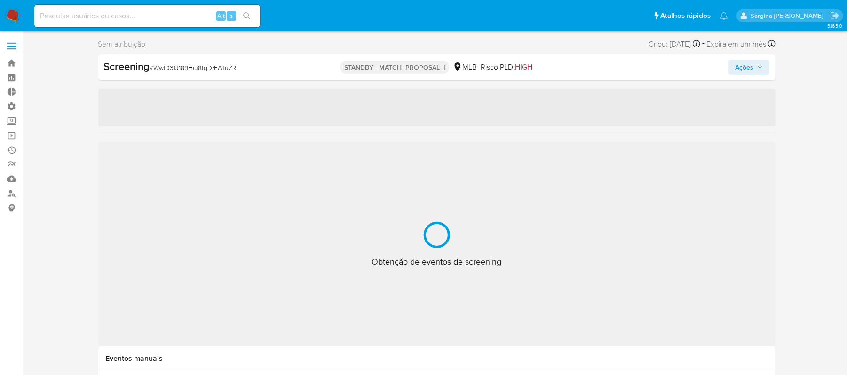
select select "10"
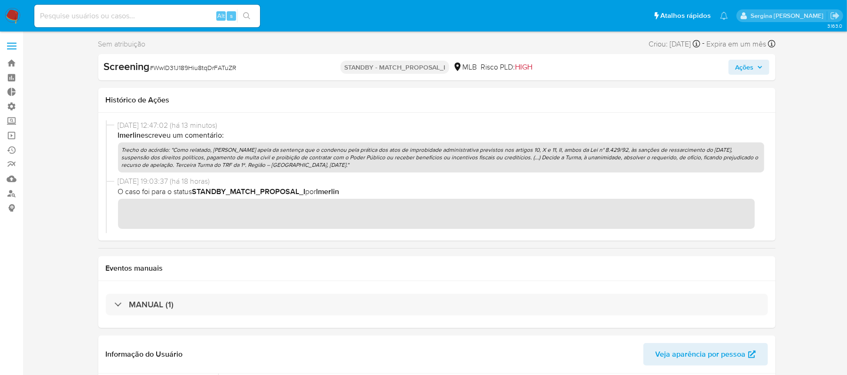
click at [738, 64] on span "Ações" at bounding box center [744, 67] width 18 height 15
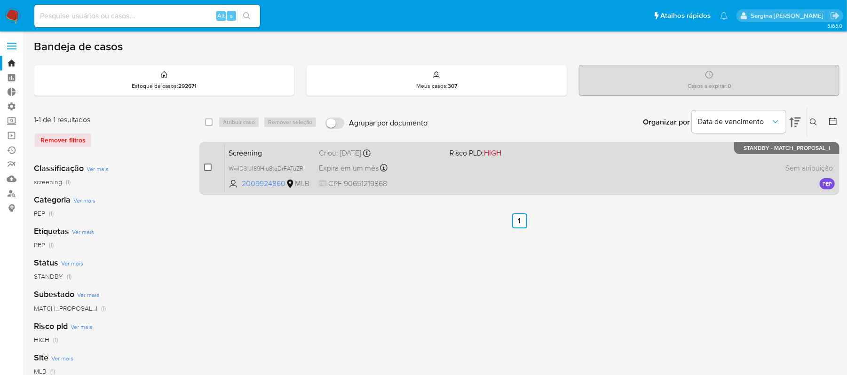
click at [209, 167] on input "checkbox" at bounding box center [208, 168] width 8 height 8
checkbox input "true"
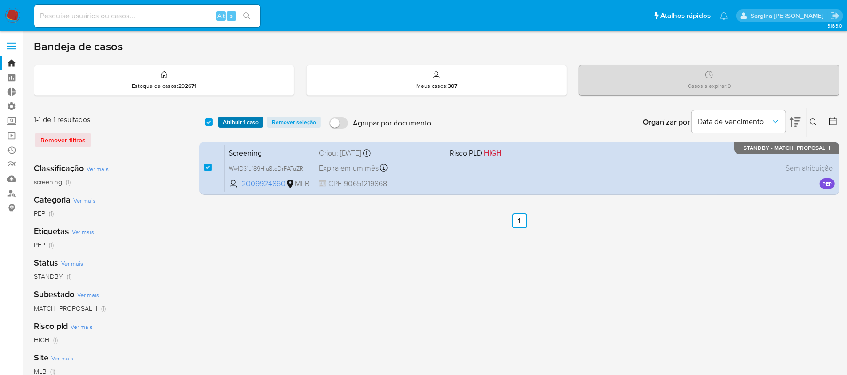
click at [235, 121] on span "Atribuir 1 caso" at bounding box center [241, 122] width 36 height 9
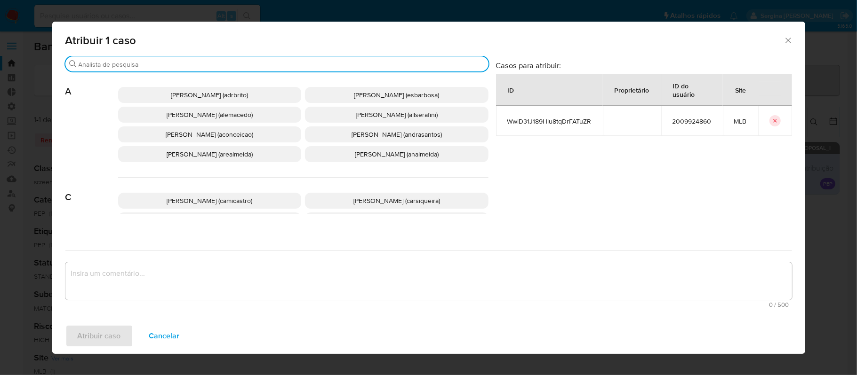
click at [176, 61] on input "Buscar" at bounding box center [282, 64] width 406 height 8
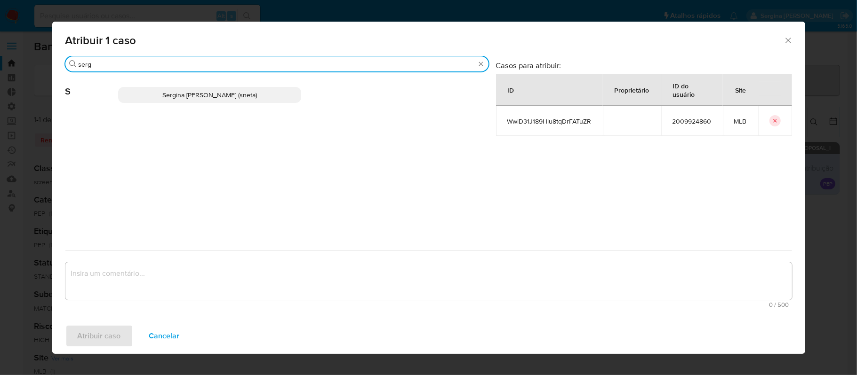
type input "serg"
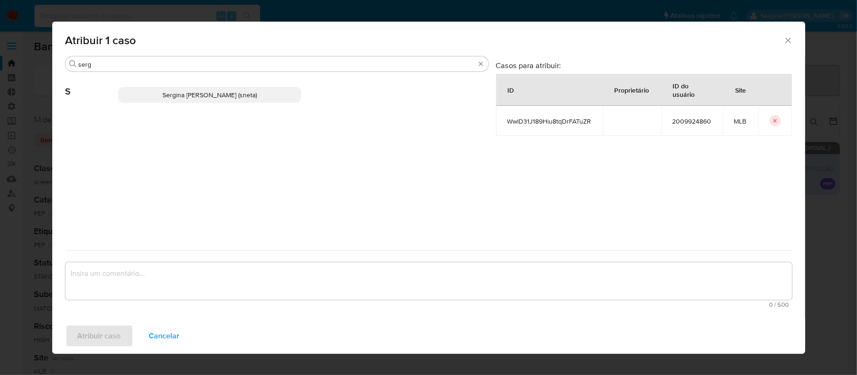
click at [203, 98] on span "Sergina Maria Neta (sneta)" at bounding box center [209, 94] width 95 height 9
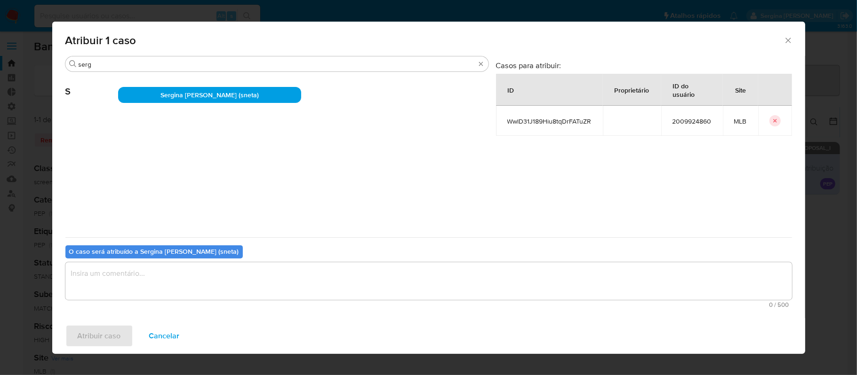
click at [152, 280] on textarea "assign-modal" at bounding box center [428, 281] width 726 height 38
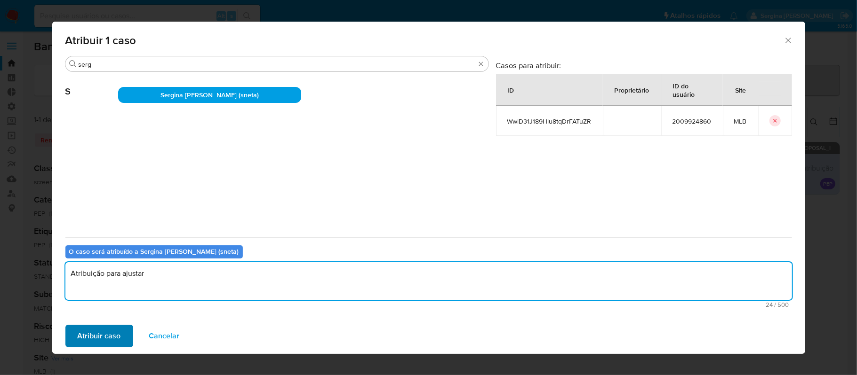
type textarea "Atribuição para ajustar"
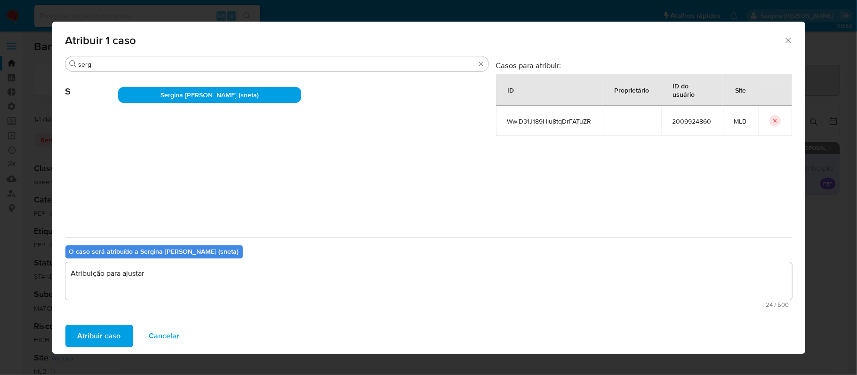
click at [103, 335] on span "Atribuir caso" at bounding box center [99, 336] width 43 height 21
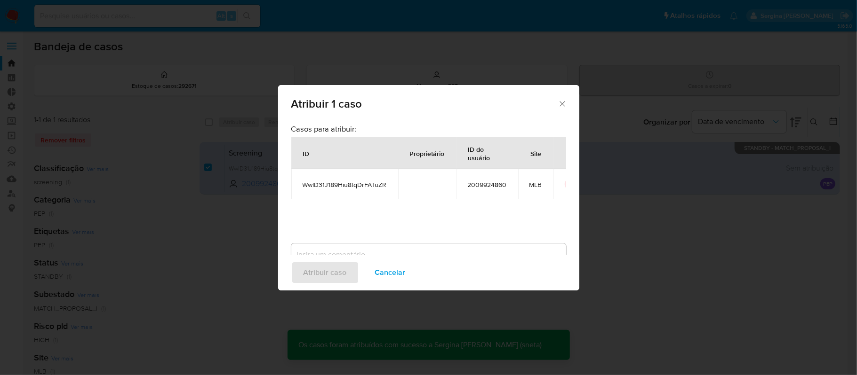
checkbox input "false"
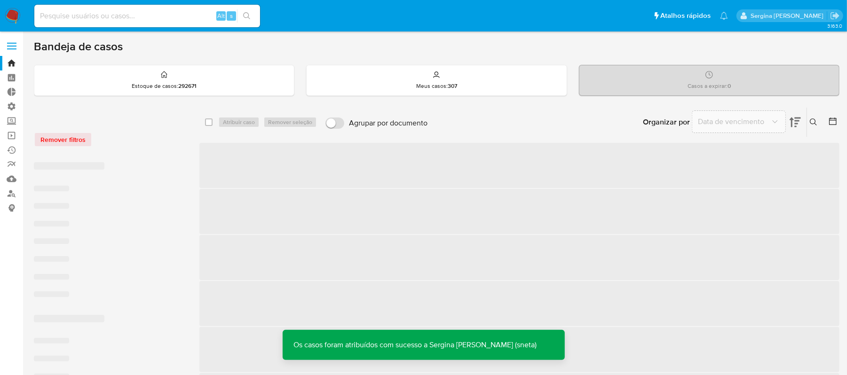
click at [108, 16] on input at bounding box center [147, 16] width 226 height 12
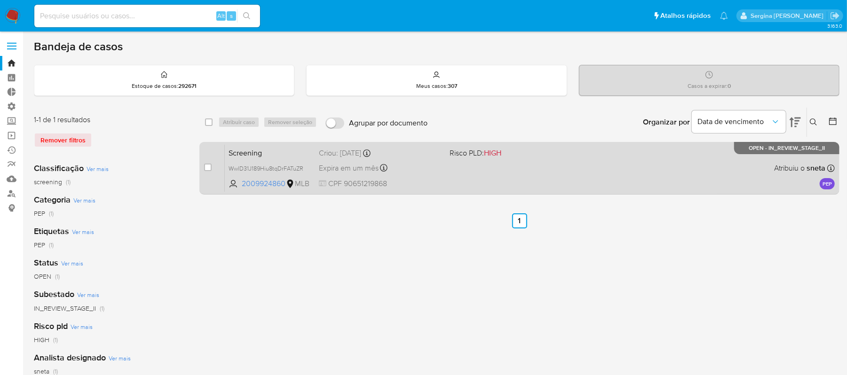
click at [559, 158] on span "Risco PLD: HIGH" at bounding box center [511, 152] width 123 height 12
click at [495, 167] on span at bounding box center [511, 168] width 123 height 2
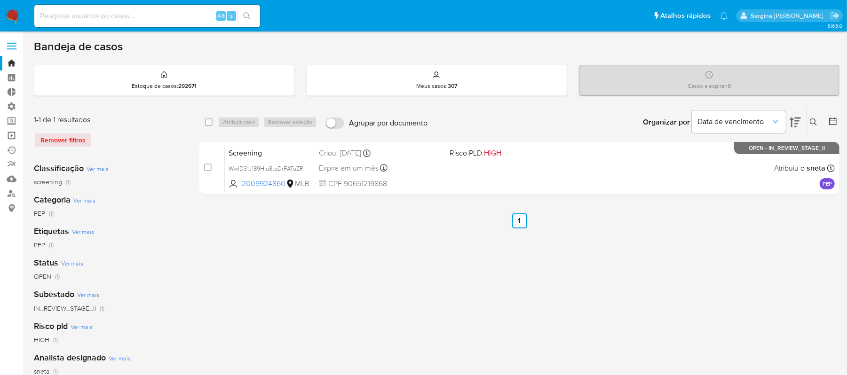
click at [11, 136] on link "Operações em massa" at bounding box center [56, 135] width 112 height 15
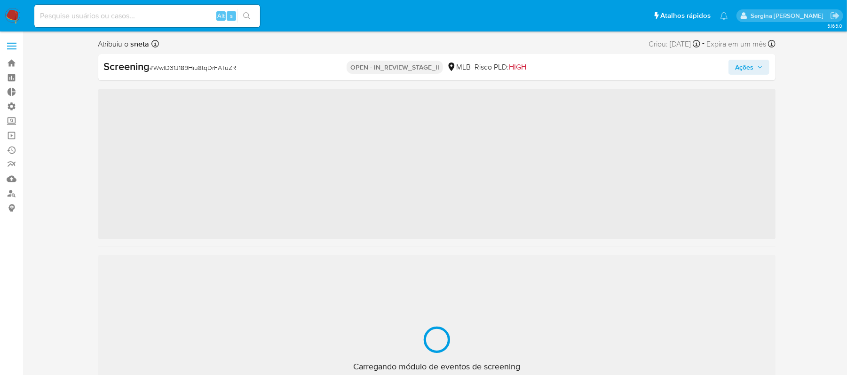
scroll to position [510, 0]
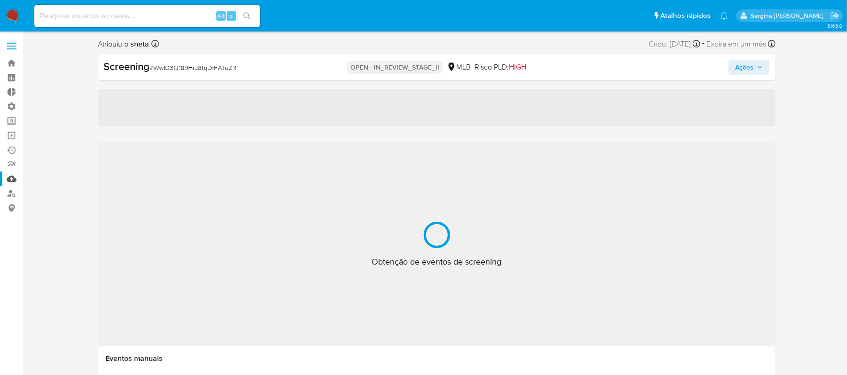
select select "10"
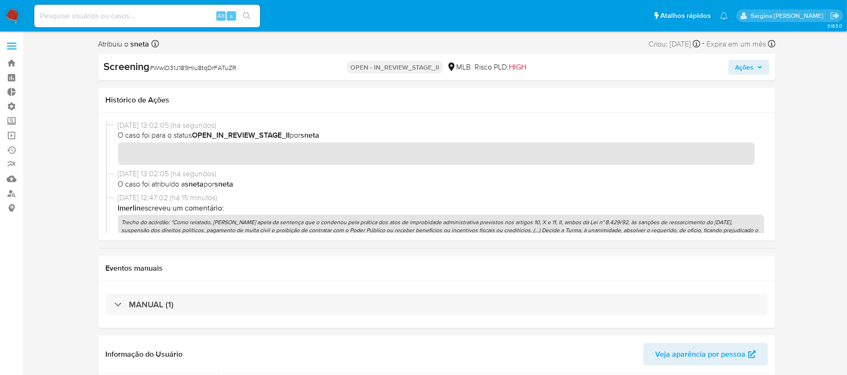
click at [761, 68] on icon "button" at bounding box center [760, 67] width 6 height 6
click at [752, 65] on span "Ações" at bounding box center [744, 67] width 18 height 15
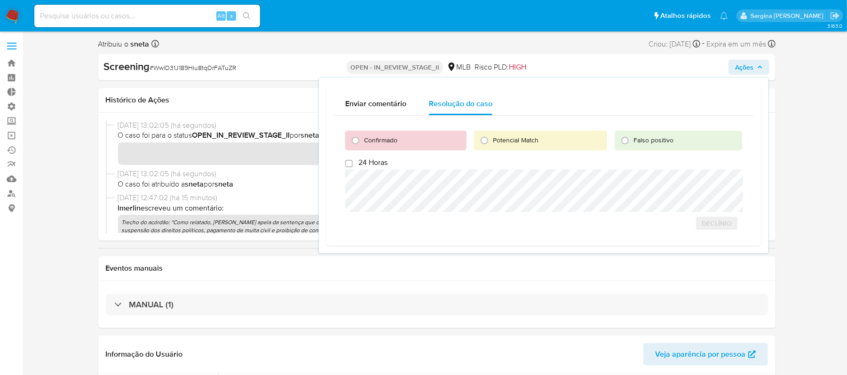
click at [381, 285] on div "MANUAL (1)" at bounding box center [436, 304] width 677 height 47
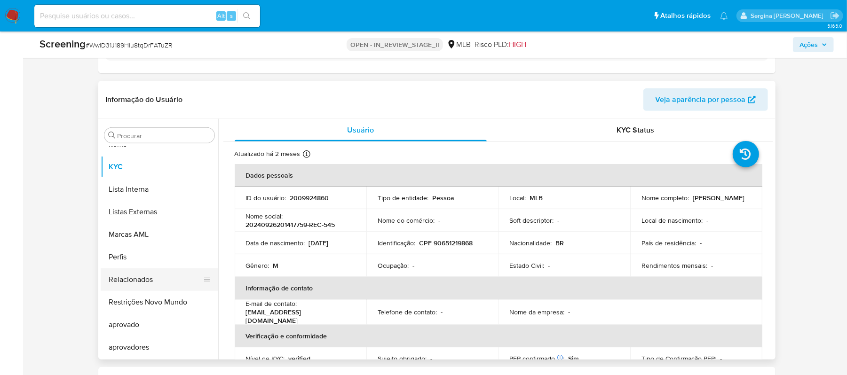
scroll to position [251, 0]
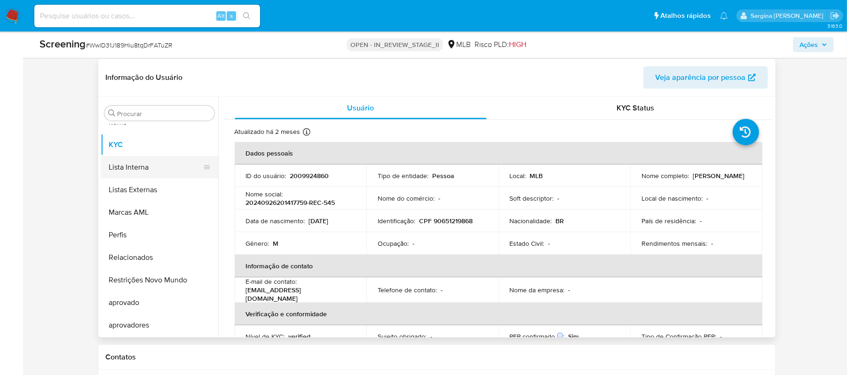
click at [142, 167] on button "Lista Interna" at bounding box center [156, 167] width 110 height 23
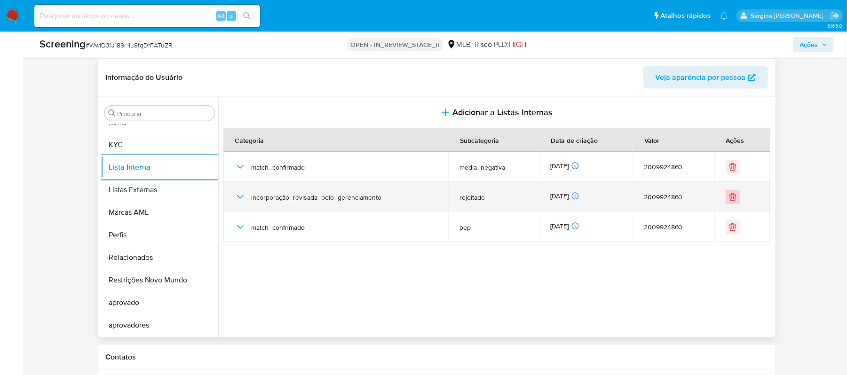
click at [730, 198] on icon "Eliminar" at bounding box center [733, 198] width 6 height 6
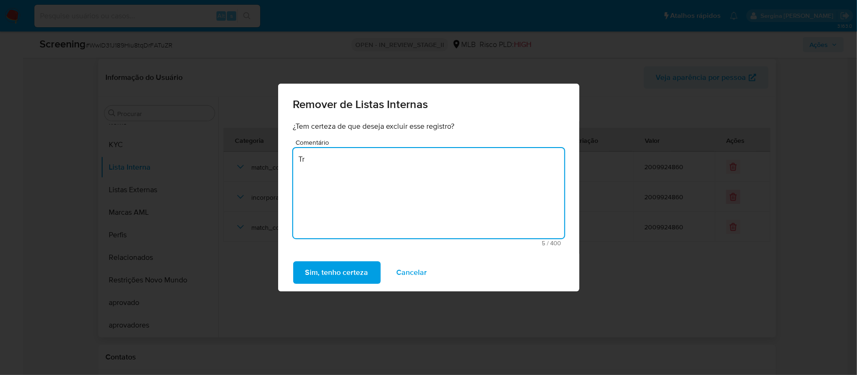
type textarea "T"
type textarea "Revisado relacionamento, reativado."
drag, startPoint x: 719, startPoint y: 199, endPoint x: 704, endPoint y: 204, distance: 15.6
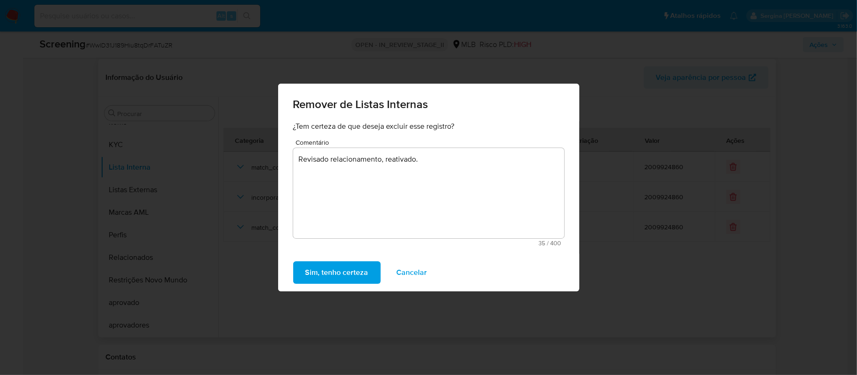
drag, startPoint x: 704, startPoint y: 204, endPoint x: 354, endPoint y: 279, distance: 358.4
click at [354, 279] on span "Sim, tenho certeza" at bounding box center [336, 272] width 63 height 21
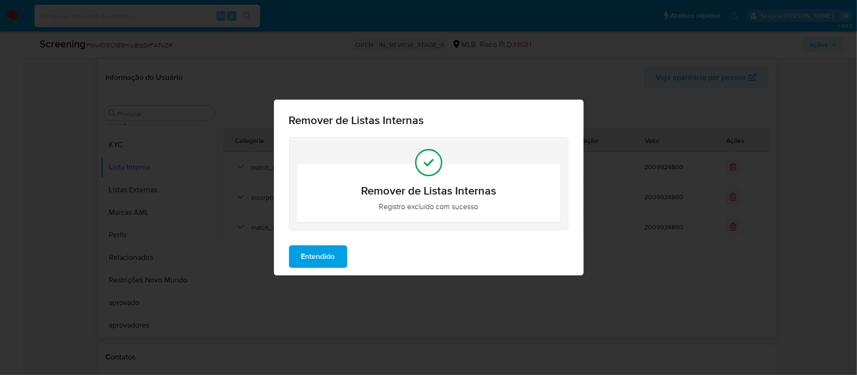
click at [336, 253] on button "Entendido" at bounding box center [318, 257] width 58 height 23
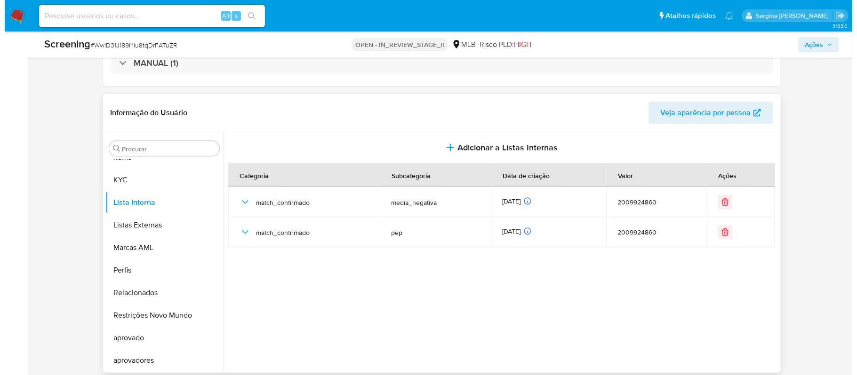
scroll to position [188, 0]
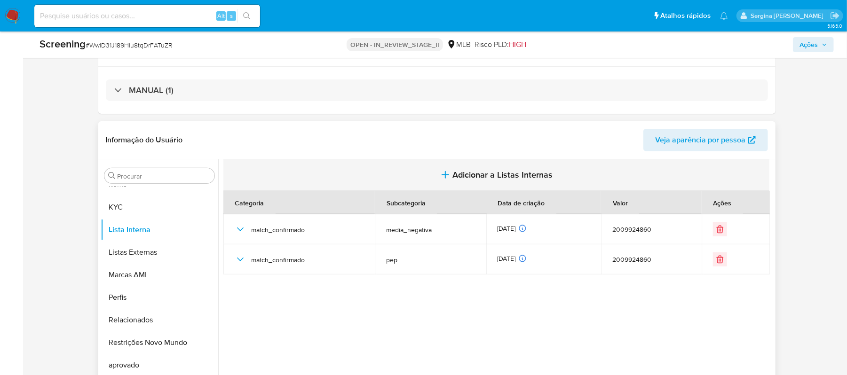
click at [507, 177] on span "Adicionar a Listas Internas" at bounding box center [503, 175] width 100 height 10
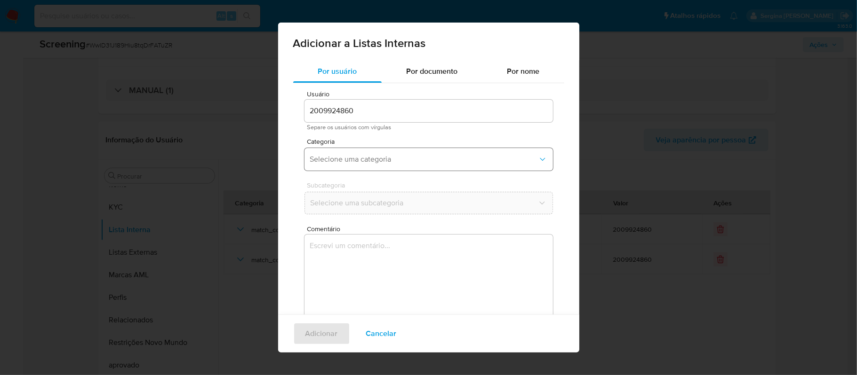
click at [397, 164] on button "Selecione uma categoria" at bounding box center [428, 159] width 248 height 23
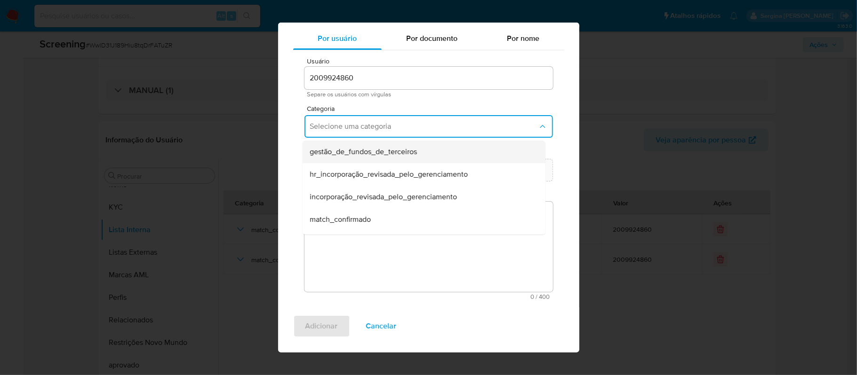
scroll to position [0, 0]
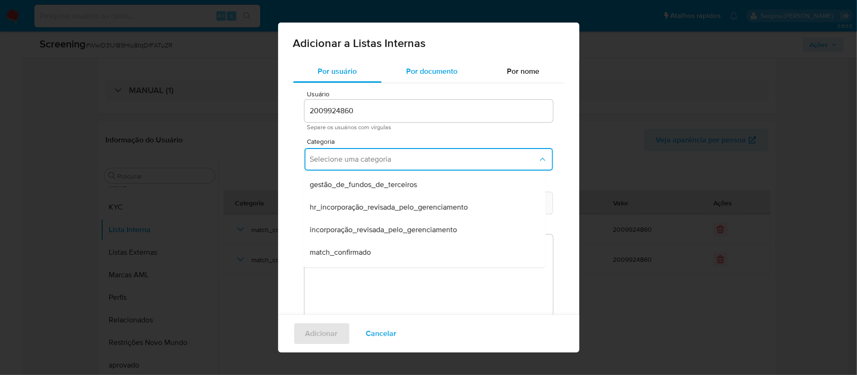
click at [421, 65] on div "Por documento" at bounding box center [431, 71] width 101 height 23
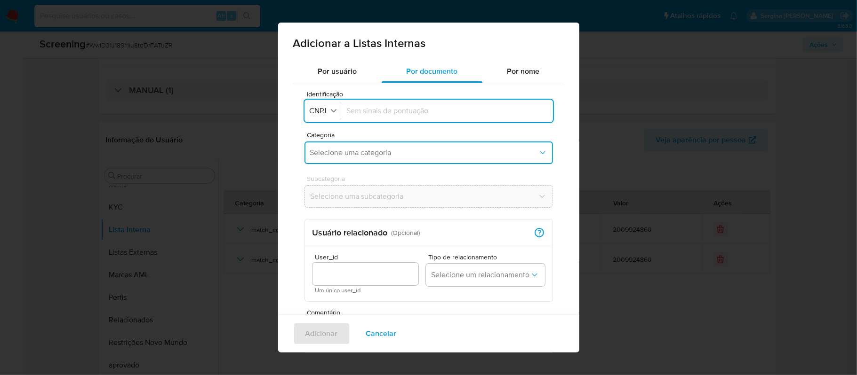
click at [418, 151] on span "Selecione uma categoria" at bounding box center [424, 152] width 228 height 9
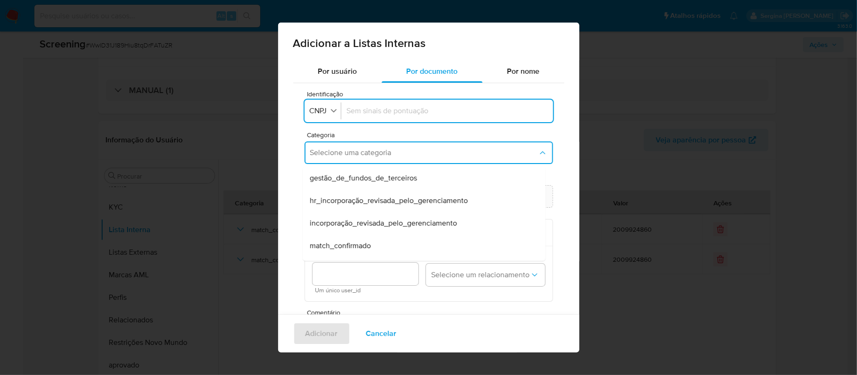
click at [392, 114] on input "Identificação" at bounding box center [447, 111] width 200 height 10
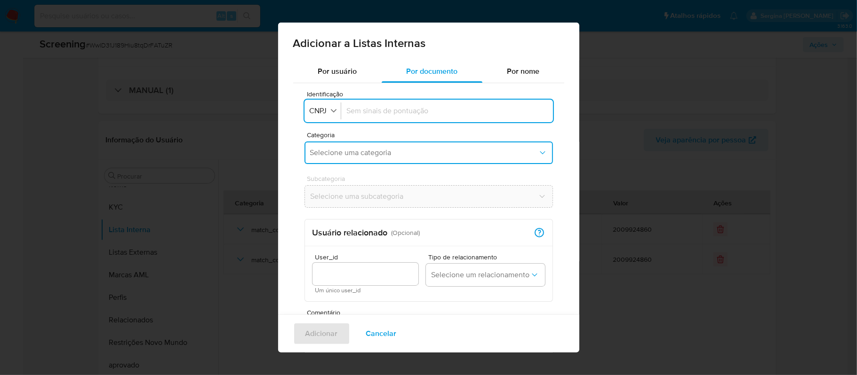
click at [401, 164] on button "Selecione uma categoria" at bounding box center [428, 153] width 248 height 23
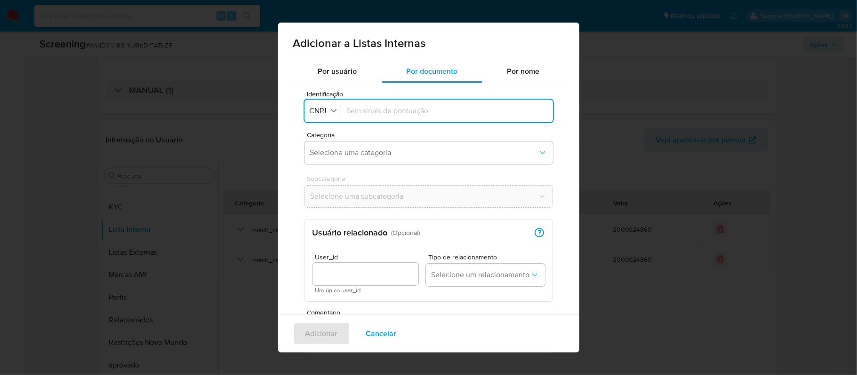
click at [391, 113] on input "Identificação" at bounding box center [447, 111] width 200 height 10
click at [334, 112] on icon "button" at bounding box center [333, 110] width 8 height 8
click at [341, 147] on li "CPF" at bounding box center [321, 152] width 39 height 23
click at [371, 114] on input "Identificação" at bounding box center [445, 111] width 204 height 10
type input "90651219868"
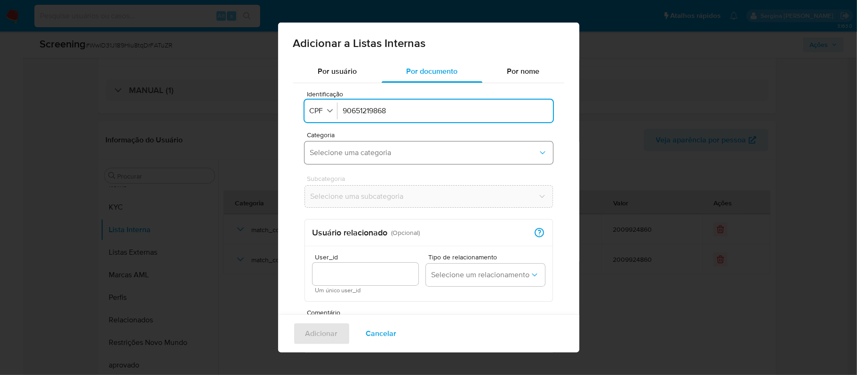
click at [421, 148] on span "Selecione uma categoria" at bounding box center [424, 152] width 228 height 9
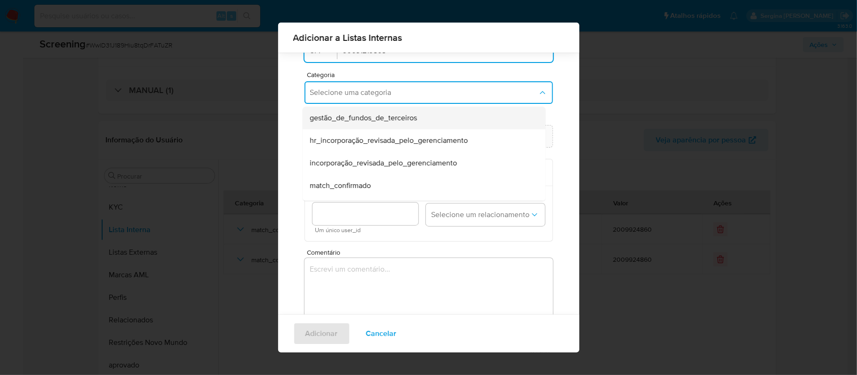
scroll to position [55, 0]
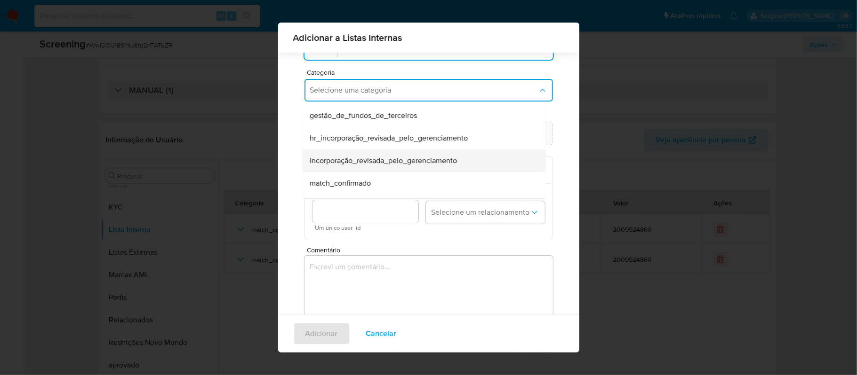
click at [392, 167] on div "incorporação_revisada_pelo_gerenciamento" at bounding box center [421, 161] width 222 height 23
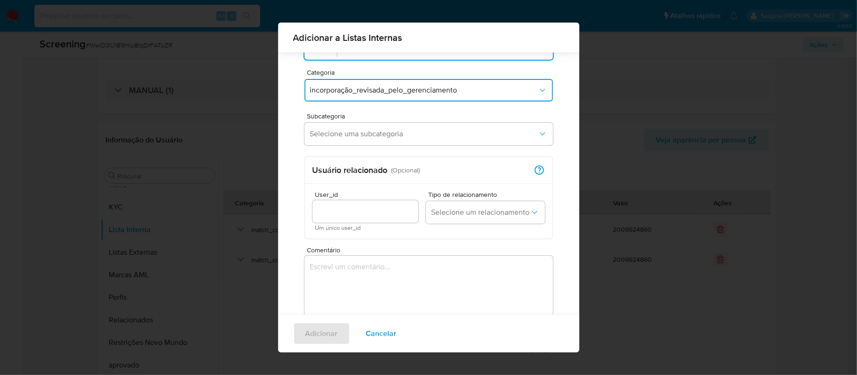
click at [359, 211] on input "User_id" at bounding box center [365, 212] width 106 height 12
click at [501, 212] on span "Selecione um relacionamento" at bounding box center [480, 212] width 98 height 9
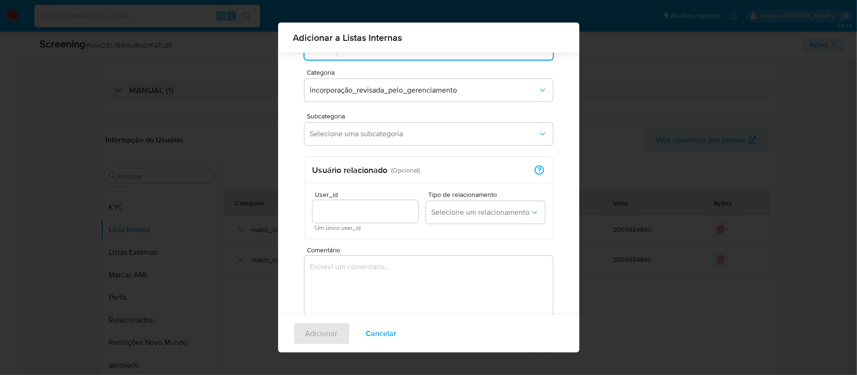
click at [457, 304] on textarea "Comentário" at bounding box center [428, 301] width 248 height 90
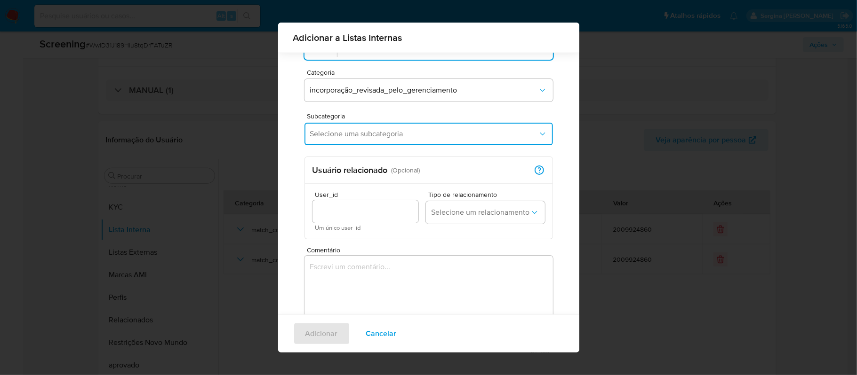
click at [418, 136] on span "Selecione uma subcategoria" at bounding box center [424, 133] width 228 height 9
click at [366, 157] on div "aprovado" at bounding box center [421, 159] width 222 height 23
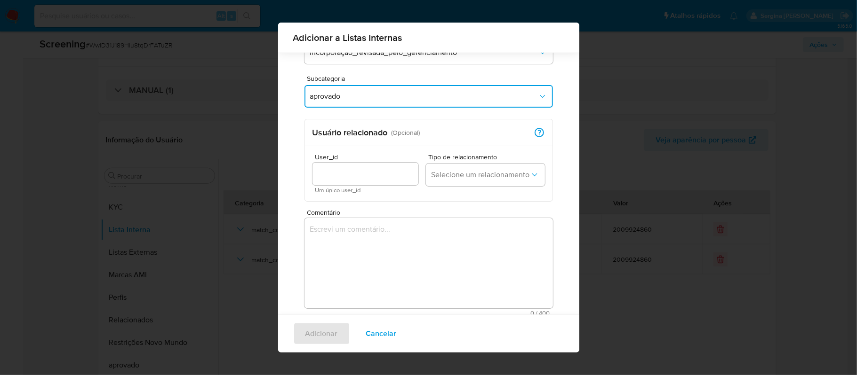
scroll to position [110, 0]
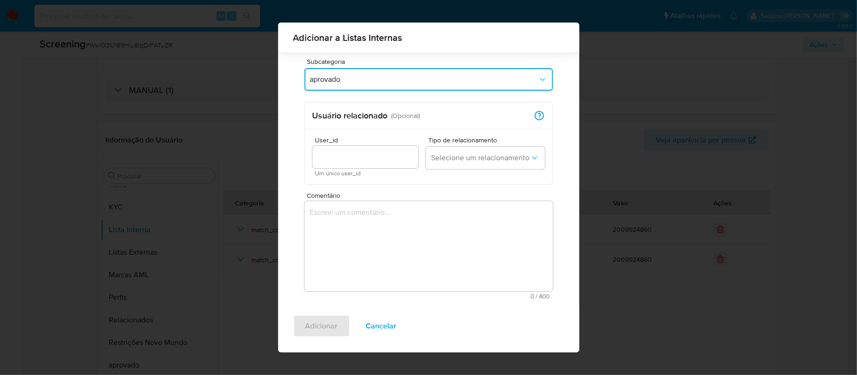
click at [379, 233] on textarea "Comentário" at bounding box center [428, 246] width 248 height 90
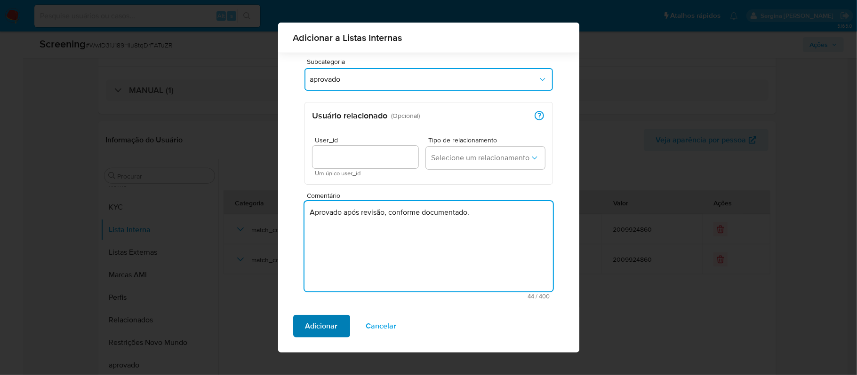
type textarea "Aprovado após revisão, conforme documentado."
click at [305, 335] on span "Adicionar" at bounding box center [321, 326] width 32 height 21
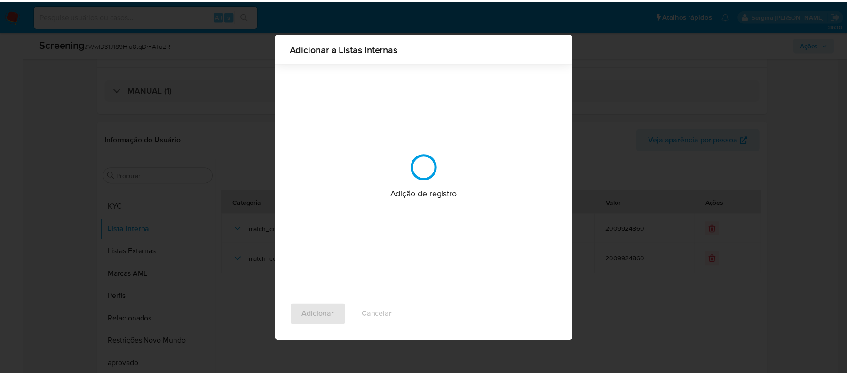
scroll to position [0, 0]
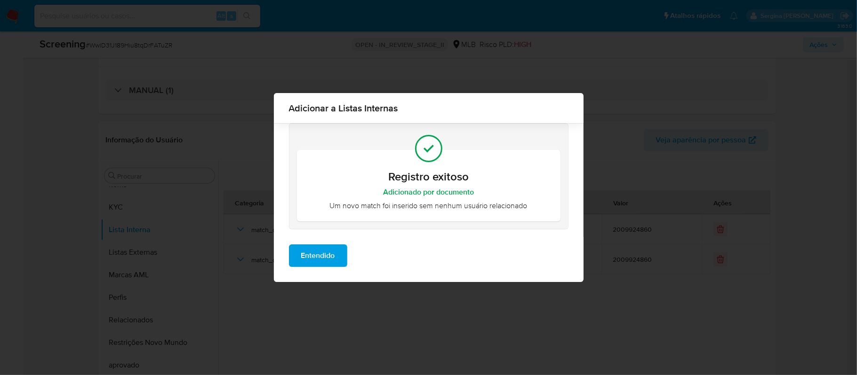
click at [330, 257] on span "Entendido" at bounding box center [318, 256] width 34 height 21
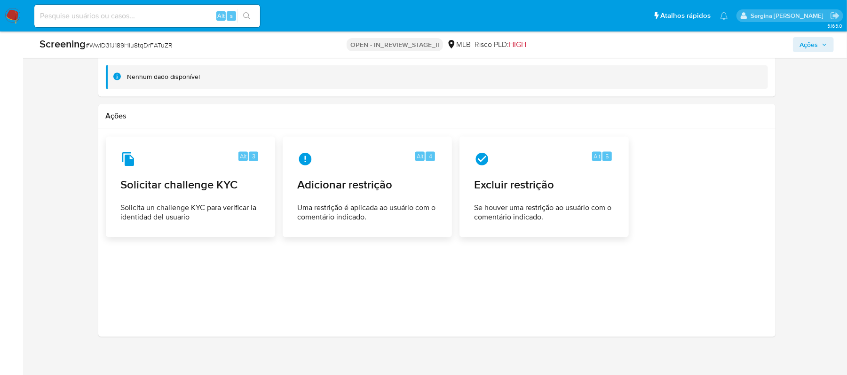
scroll to position [1264, 0]
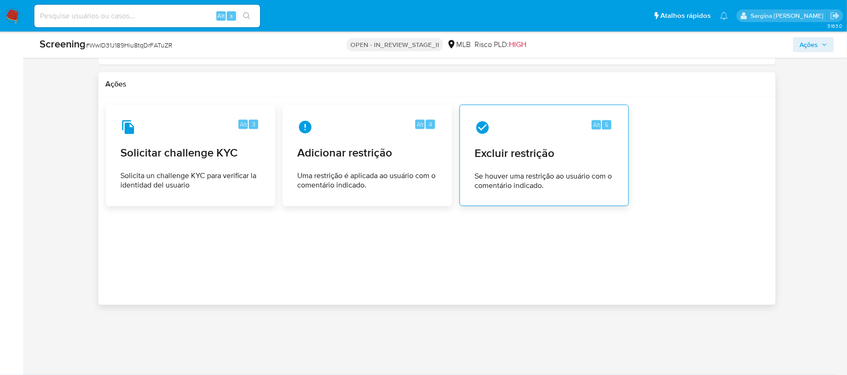
click at [571, 170] on div "Alt 5 Excluir restrição Se houver uma restrição ao usuário com o comentário ind…" at bounding box center [544, 156] width 153 height 86
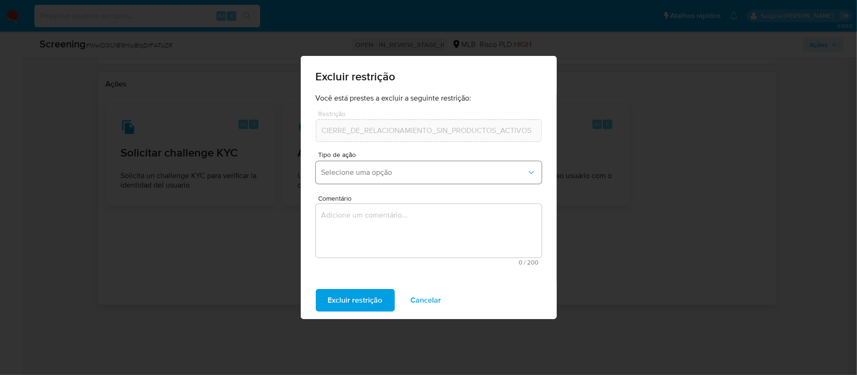
click at [405, 175] on span "Selecione uma opção" at bounding box center [423, 172] width 205 height 9
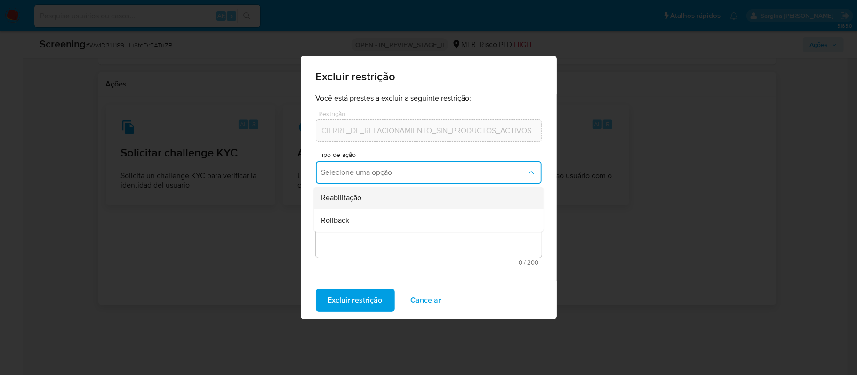
click at [382, 198] on div "Reabilitação" at bounding box center [425, 198] width 209 height 23
click at [373, 233] on textarea "Comentário" at bounding box center [429, 231] width 226 height 54
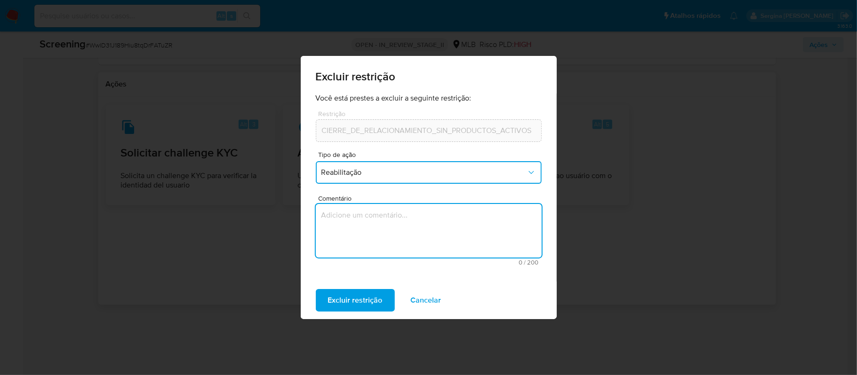
type textarea "T"
type textarea "Relacionamento revisado e aprovado."
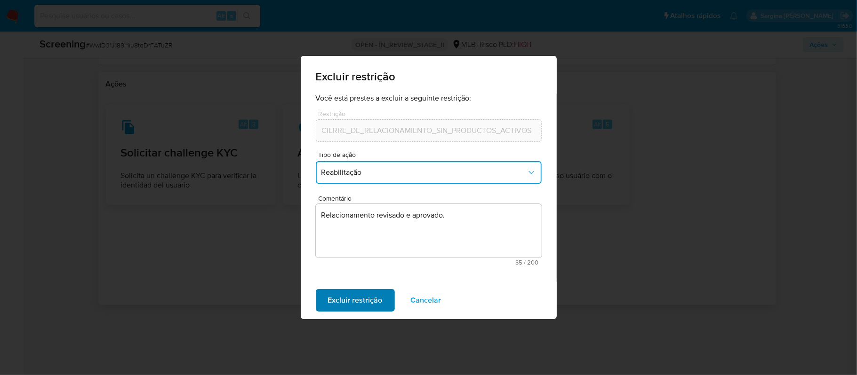
click at [364, 295] on span "Excluir restrição" at bounding box center [355, 300] width 55 height 21
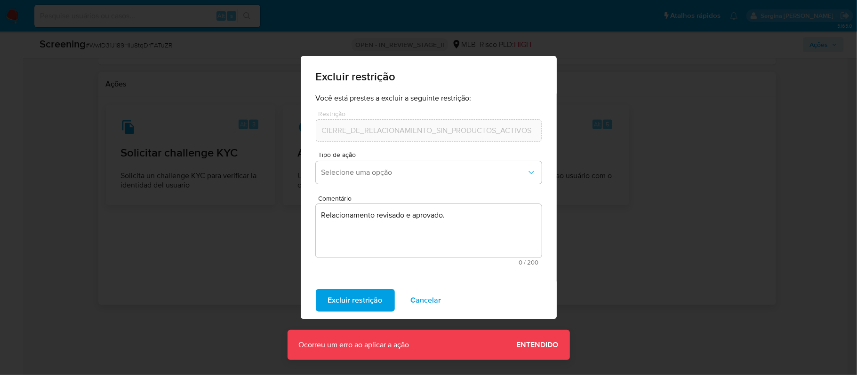
click at [534, 345] on span "Entendido" at bounding box center [537, 345] width 42 height 0
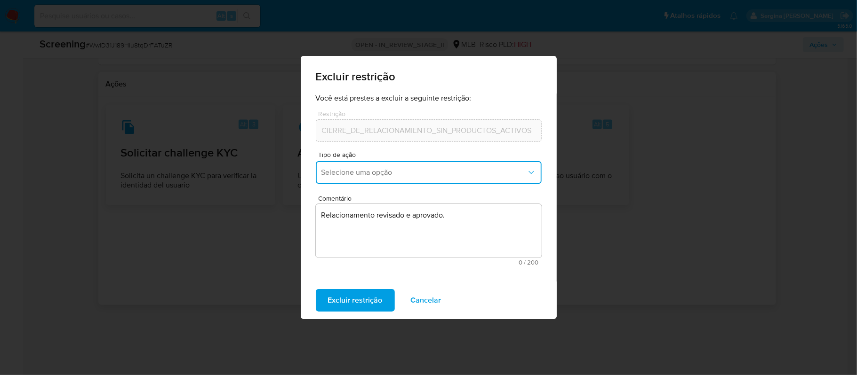
click at [465, 180] on button "Selecione uma opção" at bounding box center [429, 172] width 226 height 23
click at [401, 199] on div "Reabilitação" at bounding box center [425, 198] width 209 height 23
click at [373, 300] on span "Excluir restrição" at bounding box center [355, 300] width 55 height 21
click at [341, 302] on span "Excluir restrição" at bounding box center [355, 300] width 55 height 21
click at [424, 301] on span "Cancelar" at bounding box center [426, 300] width 31 height 21
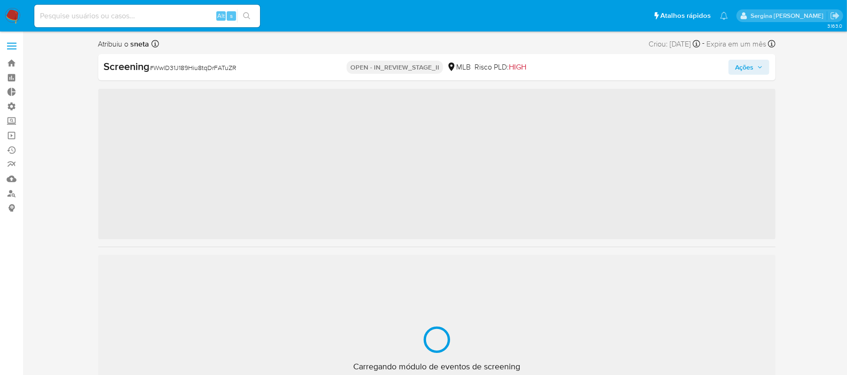
scroll to position [510, 0]
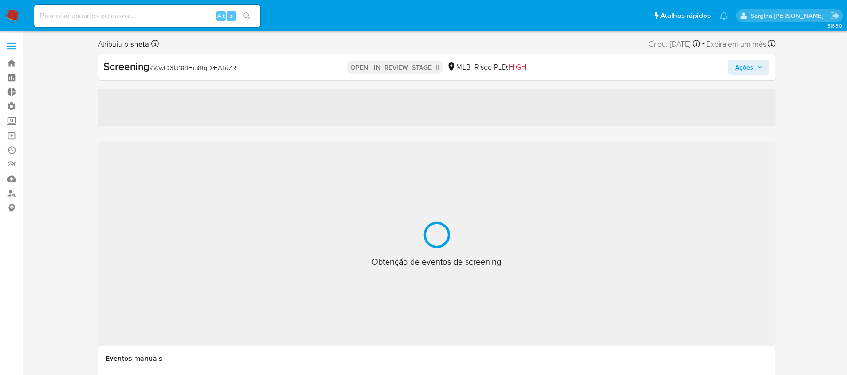
select select "10"
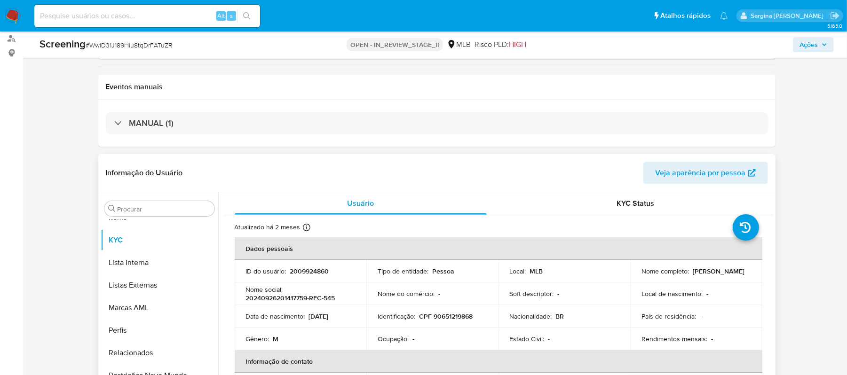
scroll to position [188, 0]
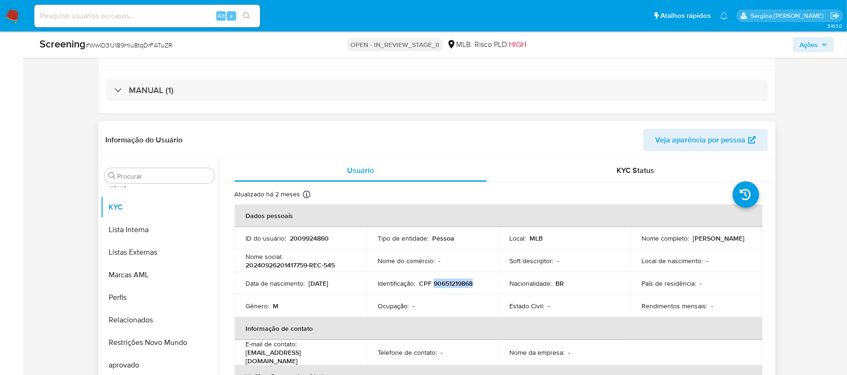
drag, startPoint x: 473, startPoint y: 285, endPoint x: 433, endPoint y: 284, distance: 40.5
click at [433, 284] on div "Identificação : CPF 90651219868" at bounding box center [433, 283] width 110 height 8
copy p "90651219868"
drag, startPoint x: 330, startPoint y: 238, endPoint x: 300, endPoint y: 238, distance: 30.6
click at [300, 238] on div "ID do usuário : 2009924860" at bounding box center [301, 238] width 110 height 8
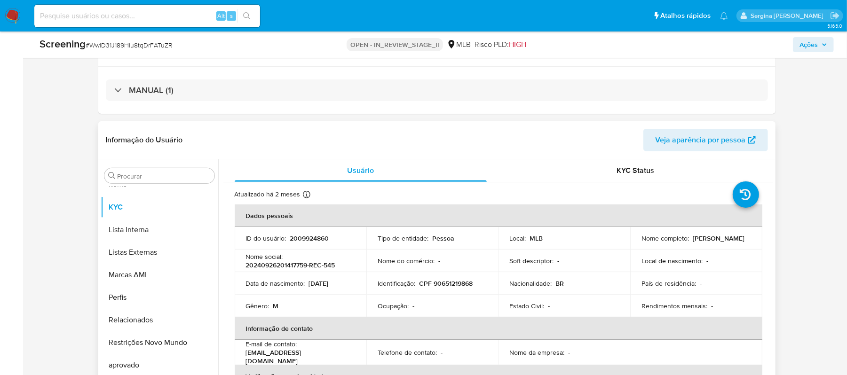
click at [324, 280] on p "[DATE]" at bounding box center [319, 283] width 20 height 8
drag, startPoint x: 330, startPoint y: 236, endPoint x: 290, endPoint y: 239, distance: 39.6
click at [290, 239] on div "ID do usuário : 2009924860" at bounding box center [301, 238] width 110 height 8
copy p "2009924860"
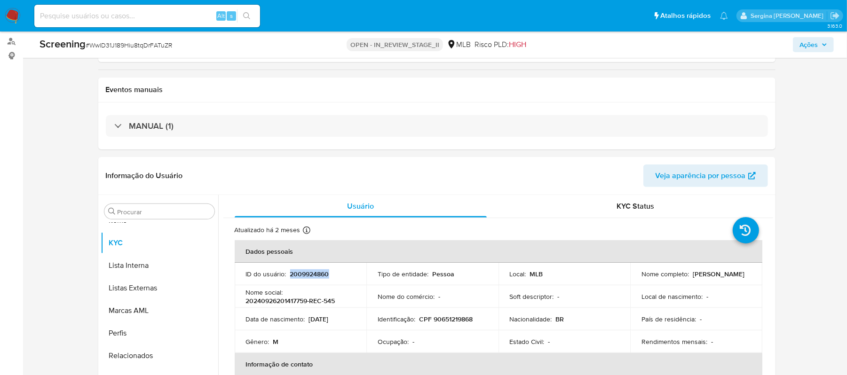
scroll to position [63, 0]
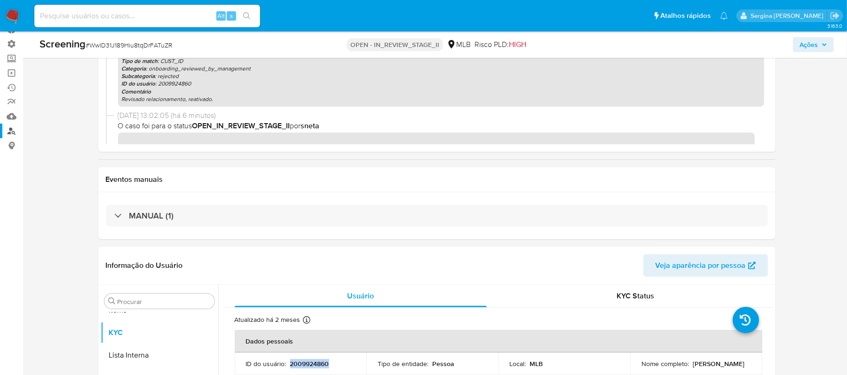
click at [10, 132] on link "Localizador de pessoas" at bounding box center [56, 131] width 112 height 15
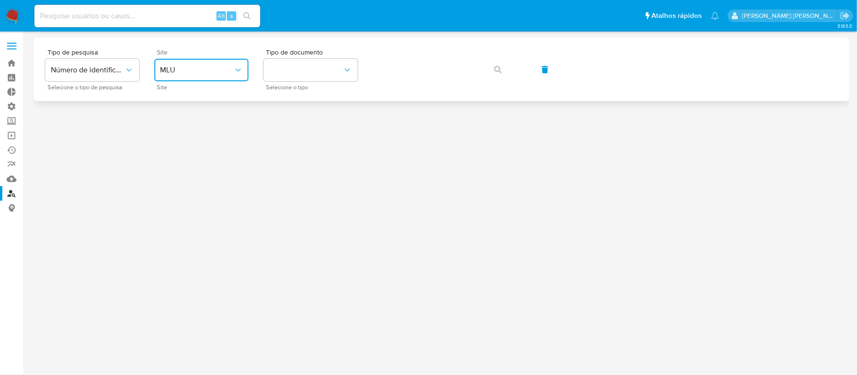
click at [220, 70] on span "MLU" at bounding box center [196, 69] width 73 height 9
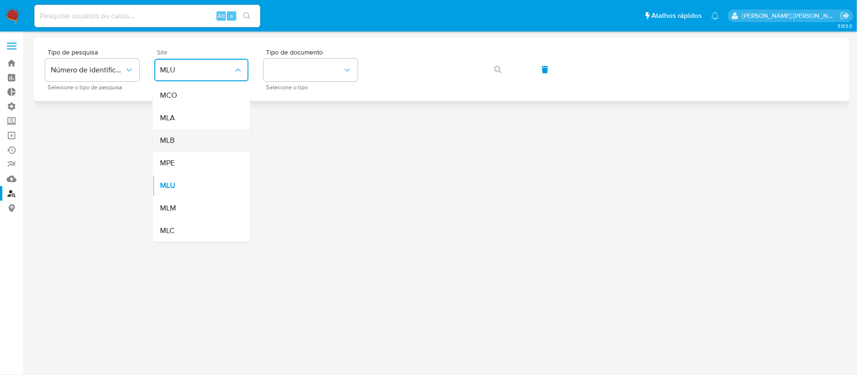
click at [175, 138] on div "MLB" at bounding box center [198, 140] width 77 height 23
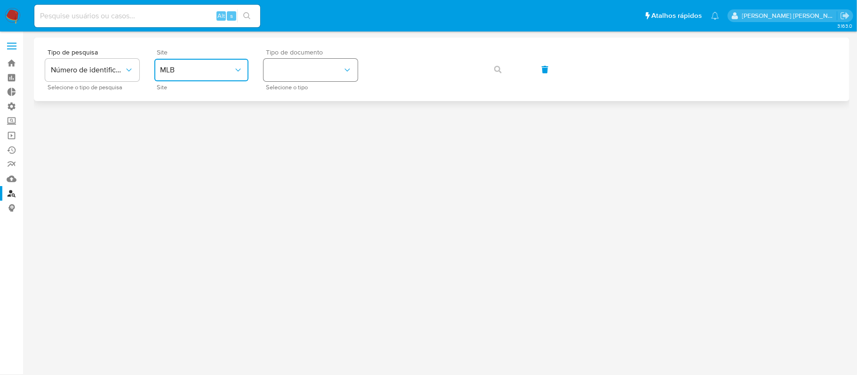
click at [296, 70] on button "identificationType" at bounding box center [310, 70] width 94 height 23
click at [296, 129] on div "CPF CPF" at bounding box center [307, 132] width 77 height 32
click at [495, 68] on icon "button" at bounding box center [498, 70] width 8 height 8
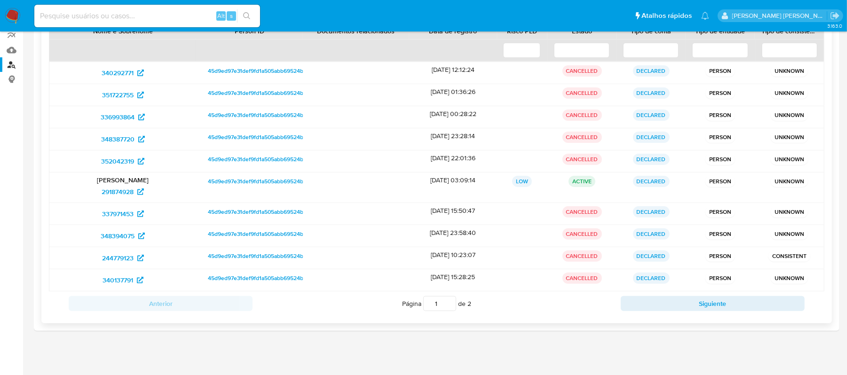
scroll to position [135, 0]
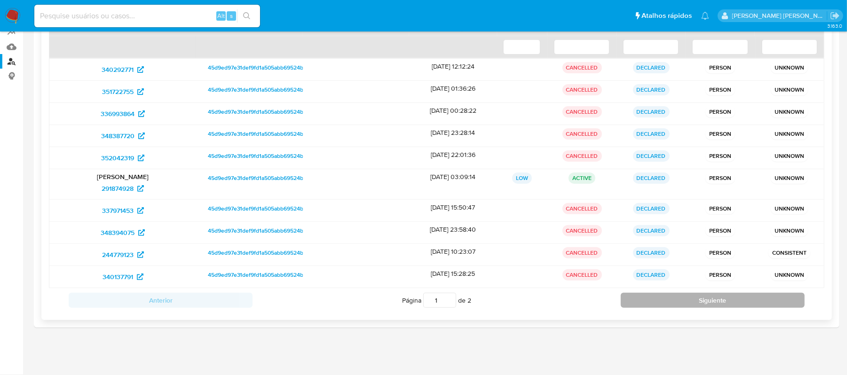
click at [747, 299] on button "Siguiente" at bounding box center [713, 300] width 184 height 15
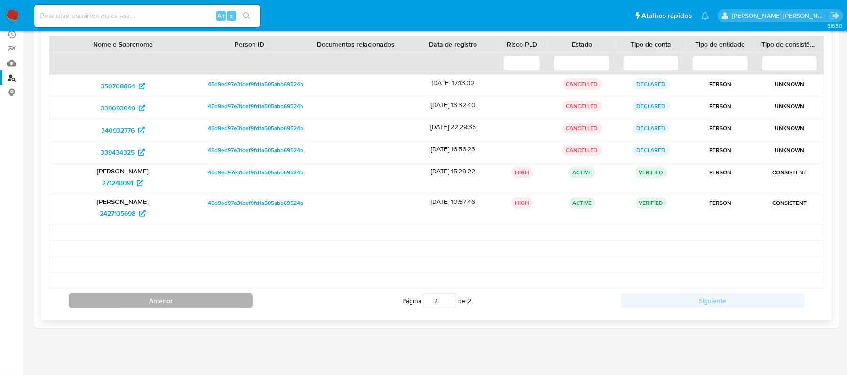
click at [145, 300] on button "Anterior" at bounding box center [161, 301] width 184 height 15
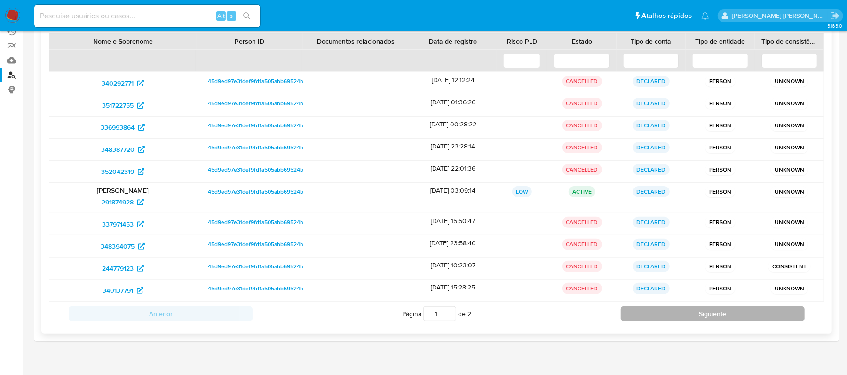
click at [755, 315] on button "Siguiente" at bounding box center [713, 314] width 184 height 15
type input "2"
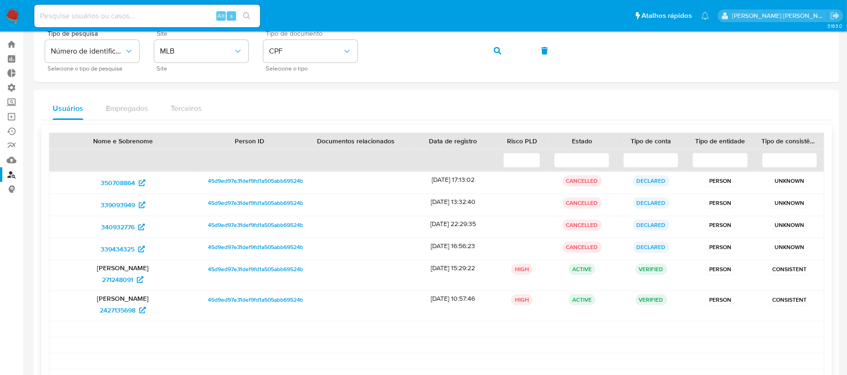
scroll to position [0, 0]
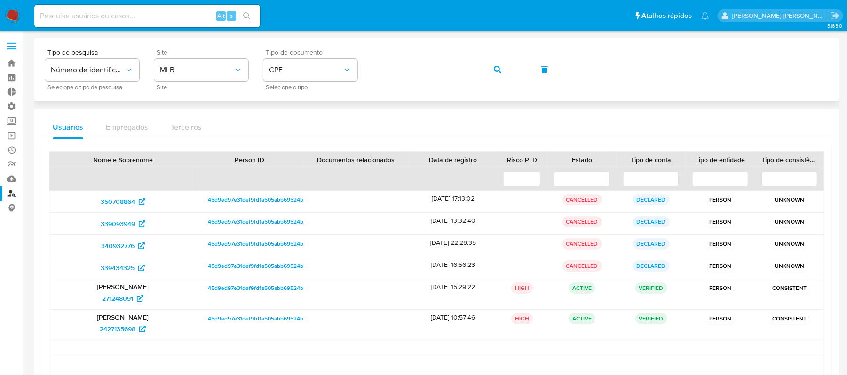
click at [492, 71] on button "button" at bounding box center [498, 69] width 32 height 23
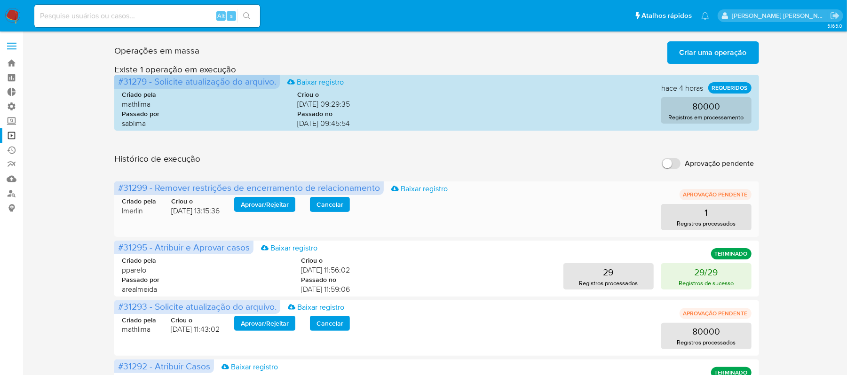
click at [265, 207] on span "Aprovar / Rejeitar" at bounding box center [265, 204] width 48 height 13
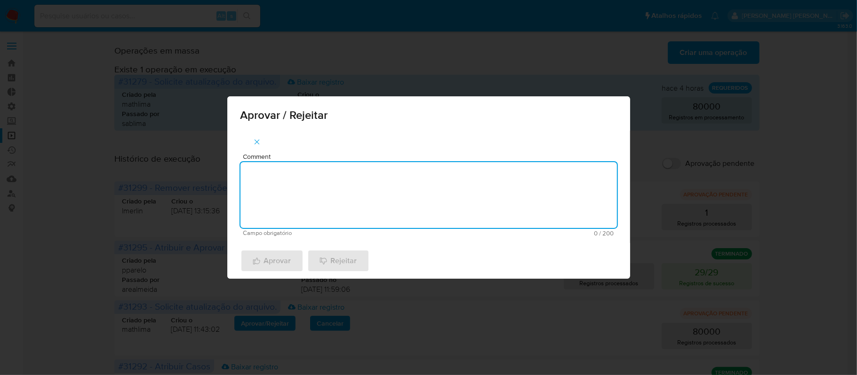
click at [305, 201] on textarea "Comment" at bounding box center [428, 195] width 376 height 66
type textarea "ok"
click at [281, 257] on span "Aprovar" at bounding box center [272, 261] width 39 height 21
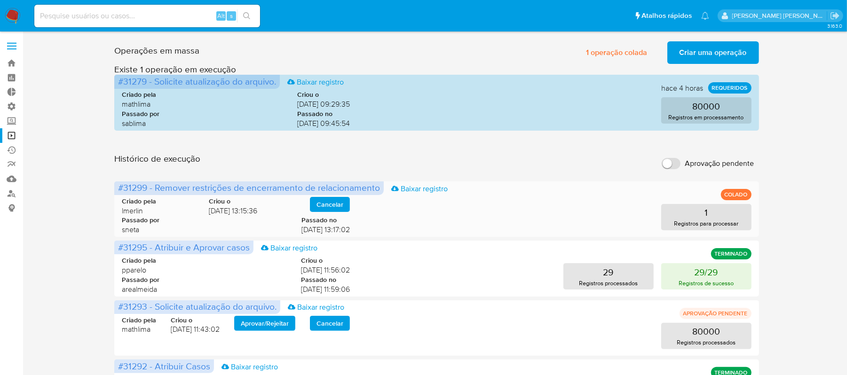
click at [342, 207] on span "Cancelar" at bounding box center [330, 204] width 27 height 13
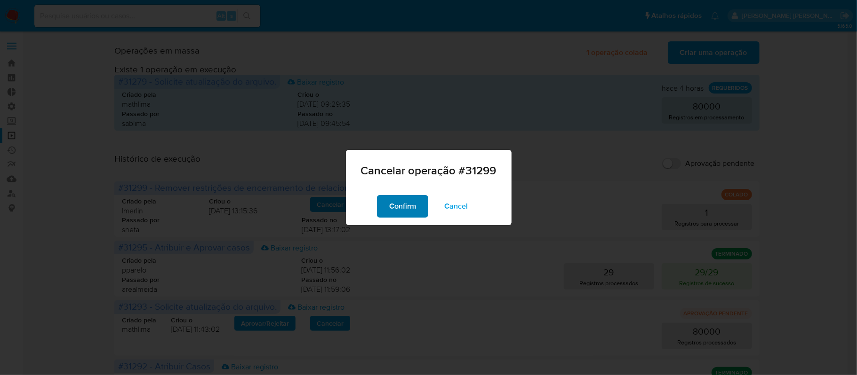
click at [399, 205] on span "Confirm" at bounding box center [402, 206] width 27 height 21
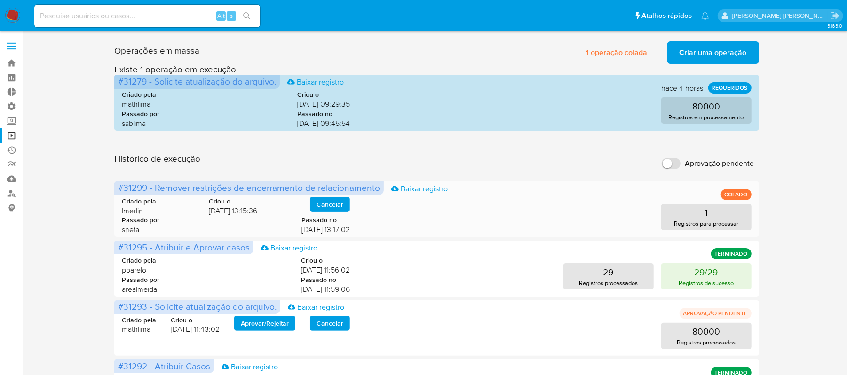
click at [332, 202] on span "Cancelar" at bounding box center [330, 204] width 27 height 13
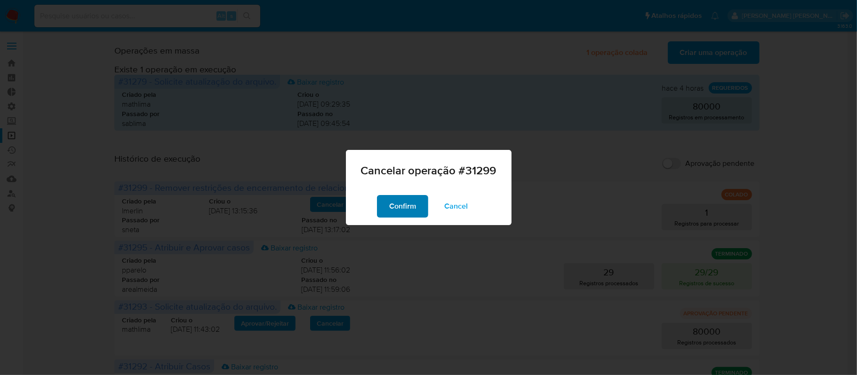
click at [418, 208] on button "Confirm" at bounding box center [402, 206] width 51 height 23
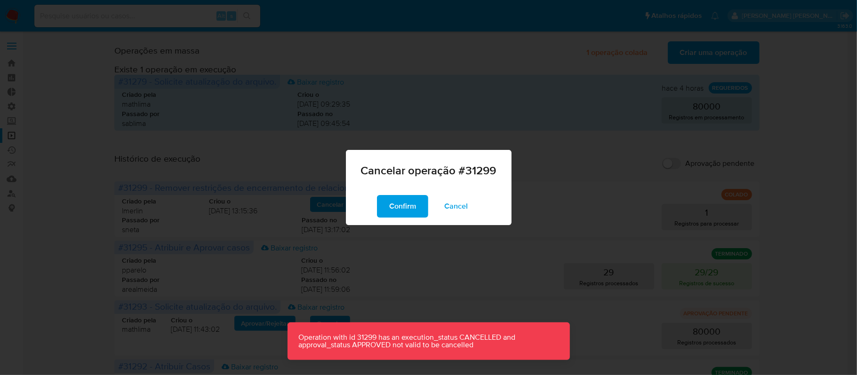
click at [414, 91] on div "Cancelar operação #31299 Confirm Cancel" at bounding box center [428, 187] width 857 height 375
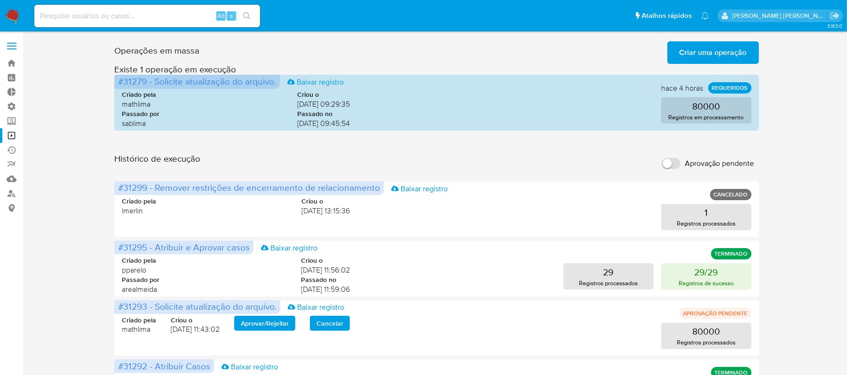
click at [700, 55] on span "Criar uma operação" at bounding box center [713, 52] width 67 height 21
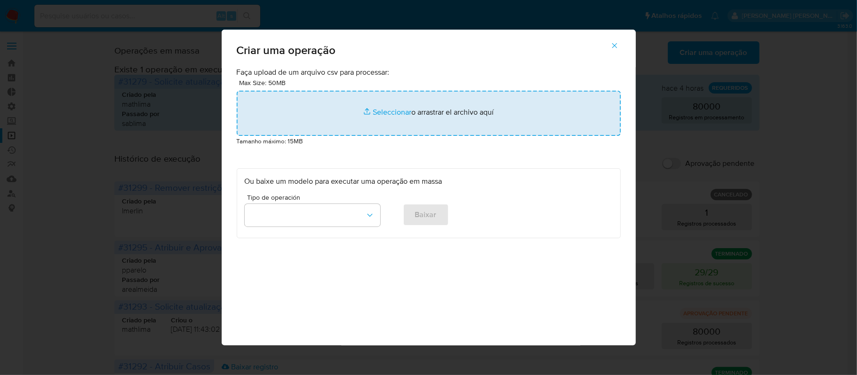
click at [393, 115] on input "file" at bounding box center [429, 113] width 384 height 45
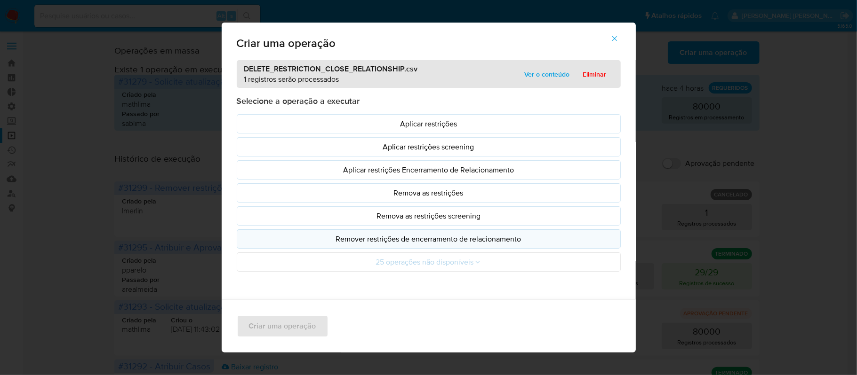
click at [433, 247] on button "Remover restrições de encerramento de relacionamento" at bounding box center [429, 239] width 384 height 19
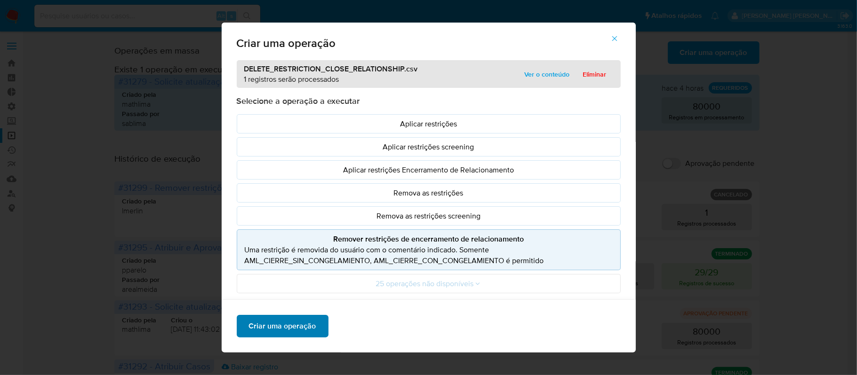
click at [284, 333] on span "Criar uma operação" at bounding box center [282, 326] width 67 height 21
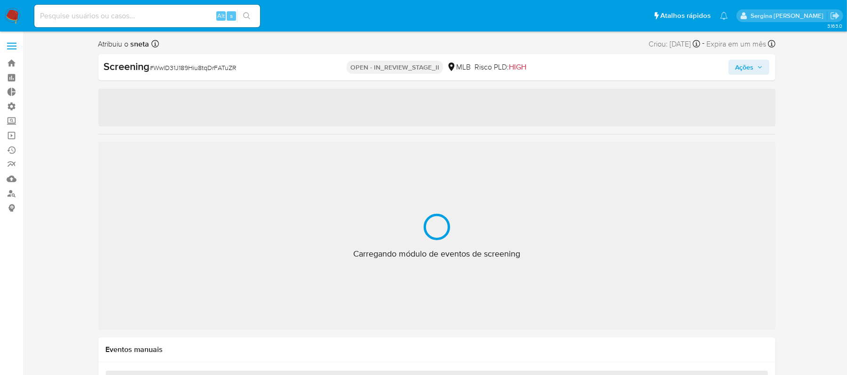
scroll to position [510, 0]
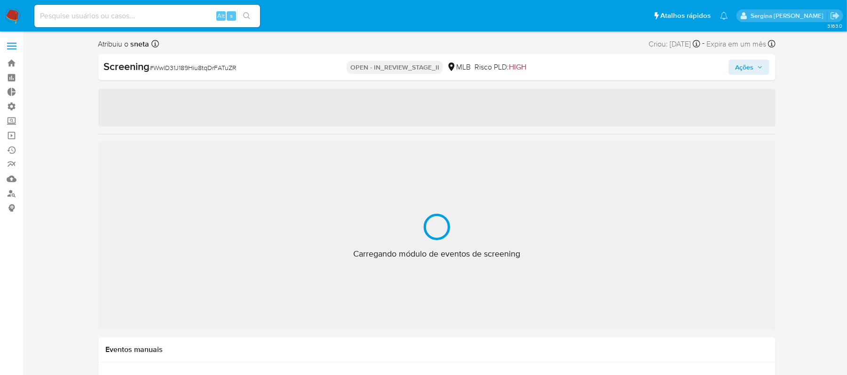
select select "10"
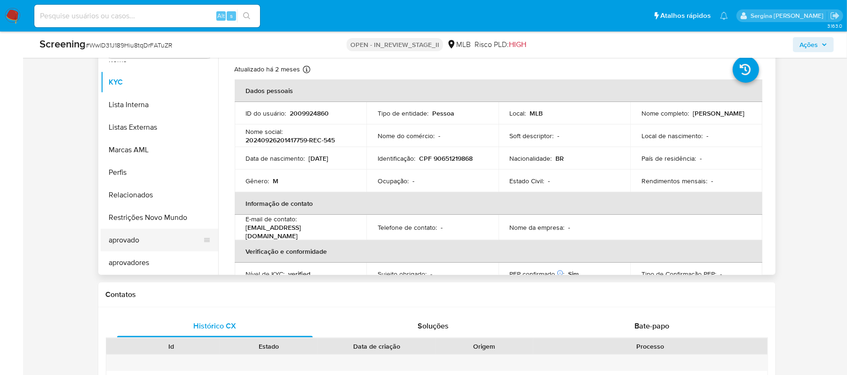
scroll to position [376, 0]
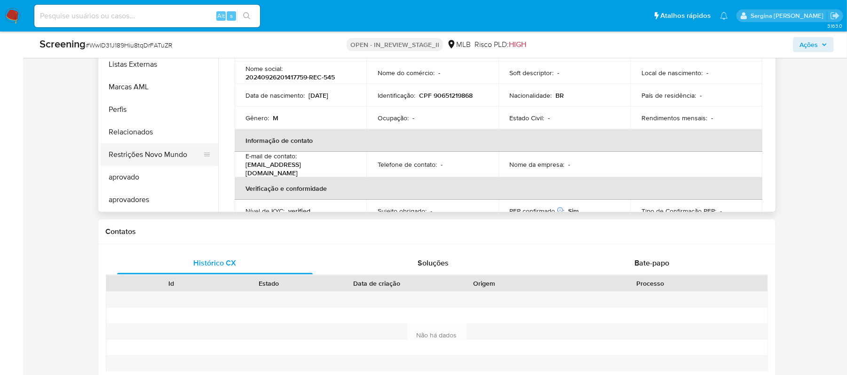
click at [142, 157] on button "Restrições Novo Mundo" at bounding box center [156, 154] width 110 height 23
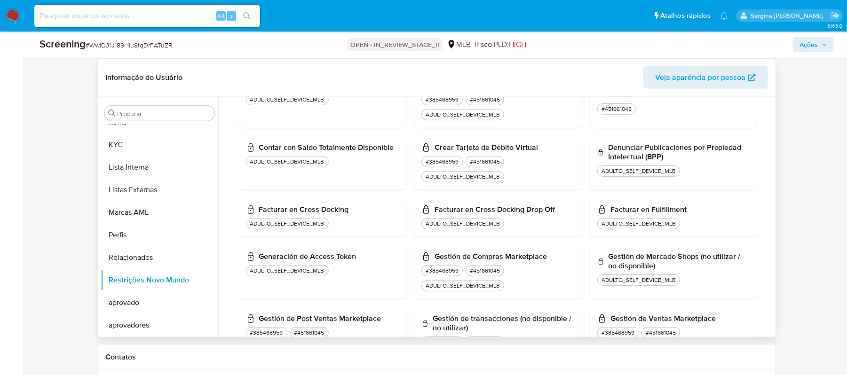
scroll to position [690, 0]
click at [164, 281] on button "Restrições Novo Mundo" at bounding box center [156, 280] width 110 height 23
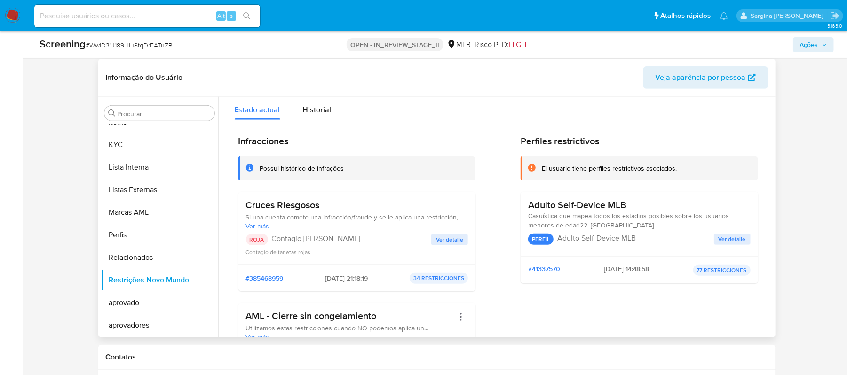
scroll to position [0, 0]
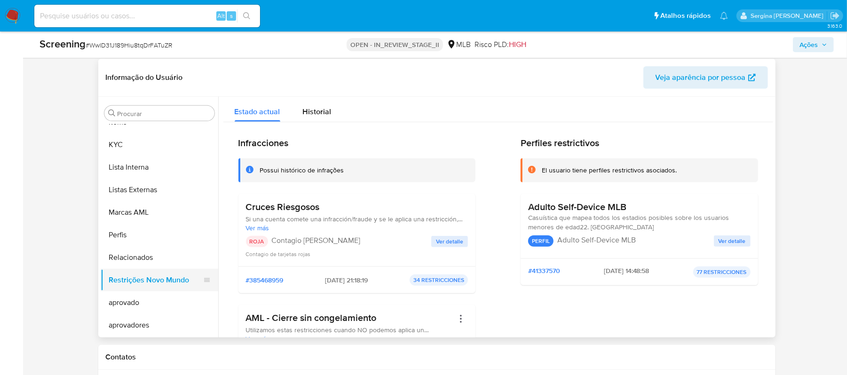
click at [172, 283] on button "Restrições Novo Mundo" at bounding box center [156, 280] width 110 height 23
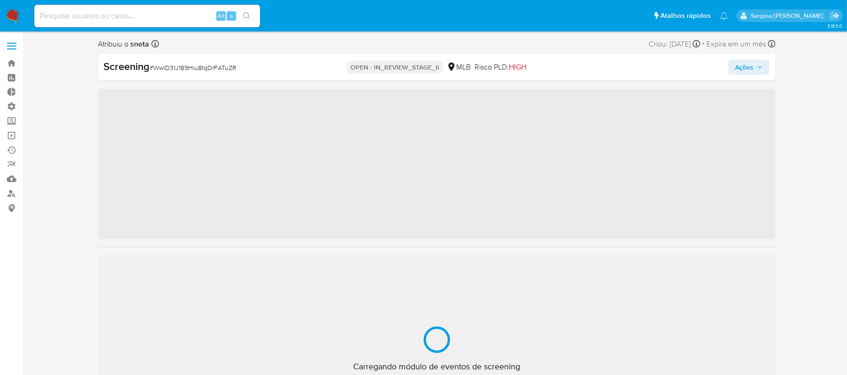
scroll to position [510, 0]
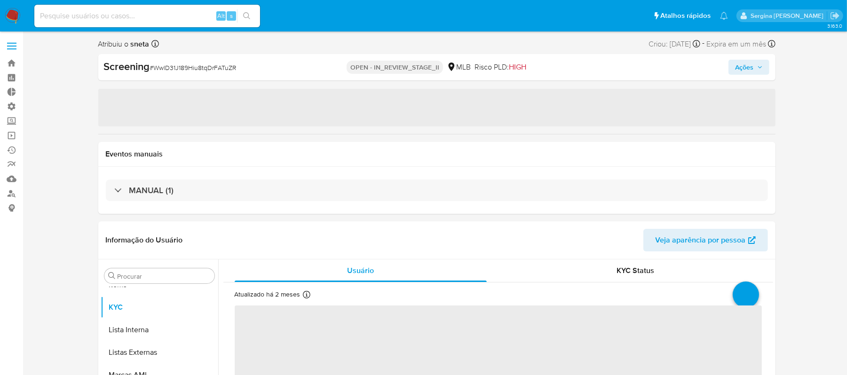
select select "10"
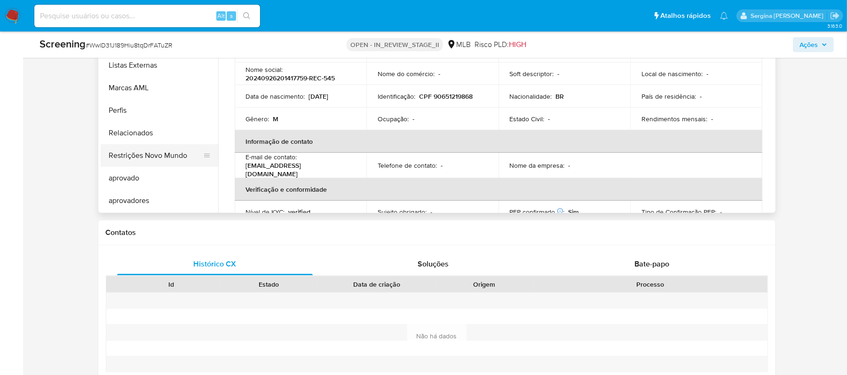
scroll to position [376, 0]
click at [163, 155] on button "Restrições Novo Mundo" at bounding box center [156, 154] width 110 height 23
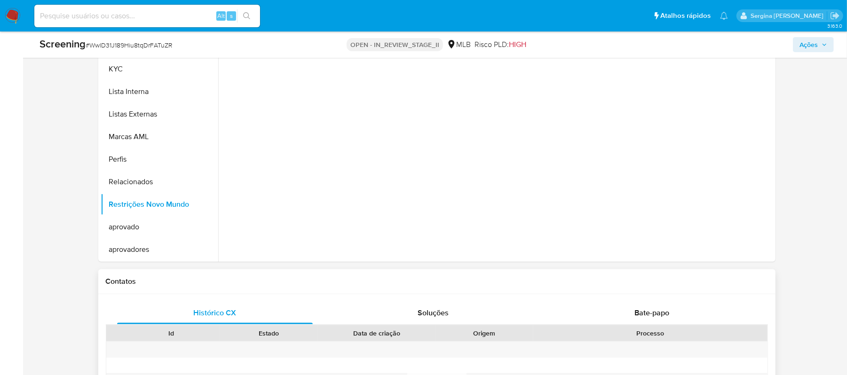
scroll to position [251, 0]
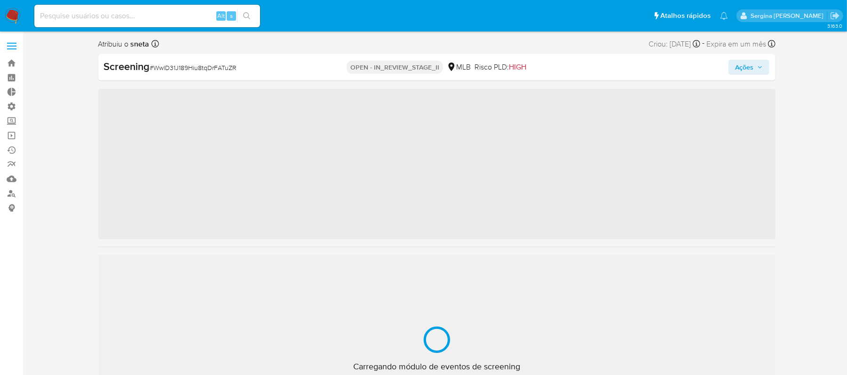
scroll to position [510, 0]
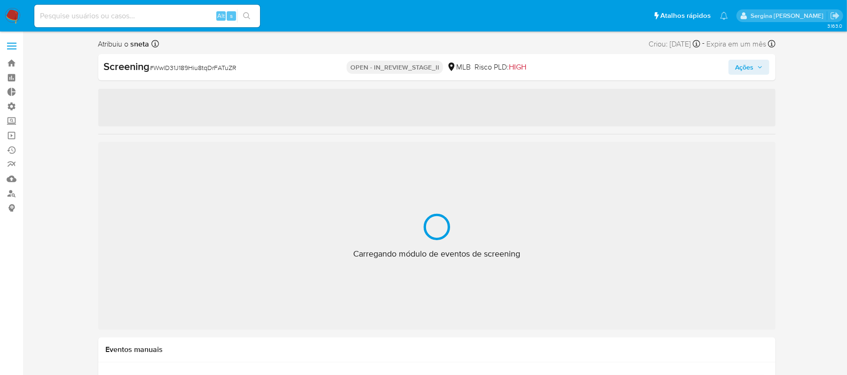
select select "10"
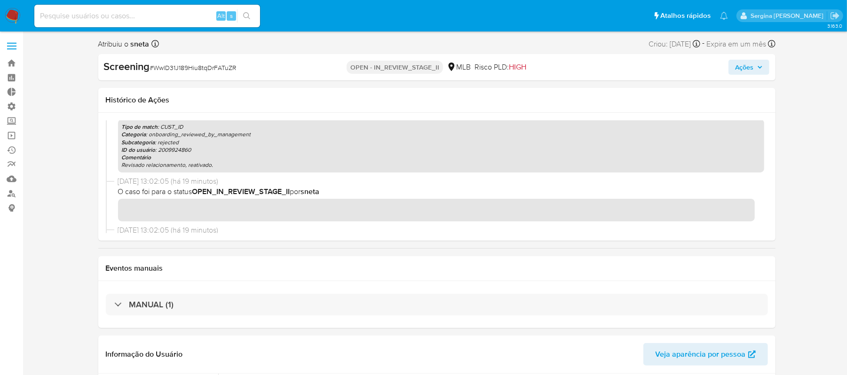
scroll to position [125, 0]
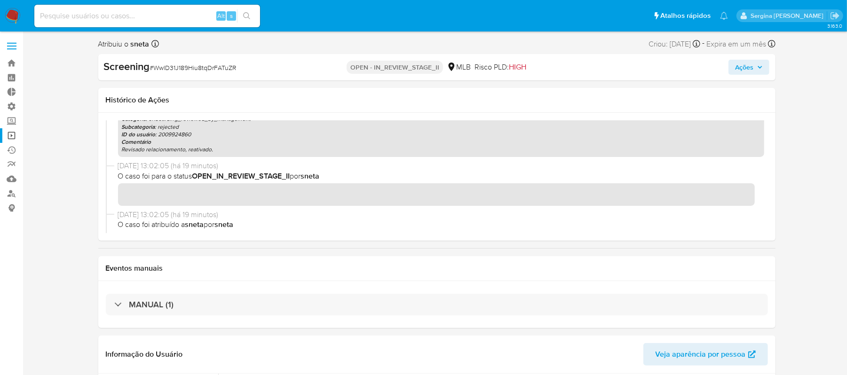
click at [11, 135] on link "Operações em massa" at bounding box center [56, 135] width 112 height 15
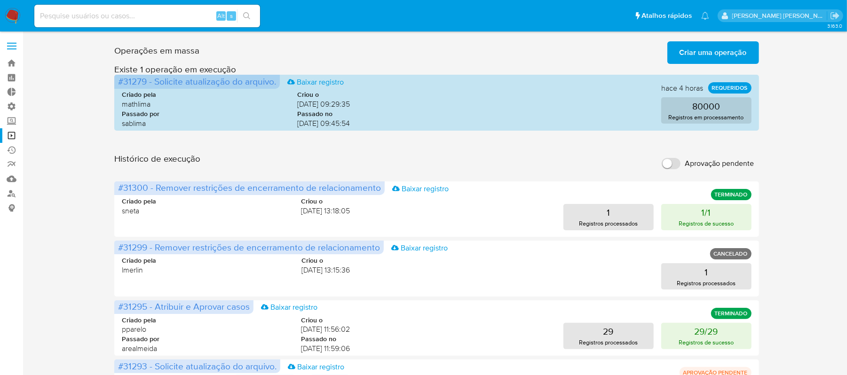
click at [69, 19] on input at bounding box center [147, 16] width 226 height 12
